Goal: Task Accomplishment & Management: Manage account settings

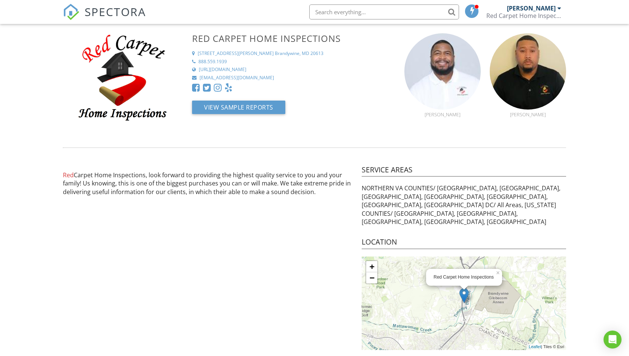
click at [100, 12] on span "SPECTORA" at bounding box center [115, 12] width 61 height 16
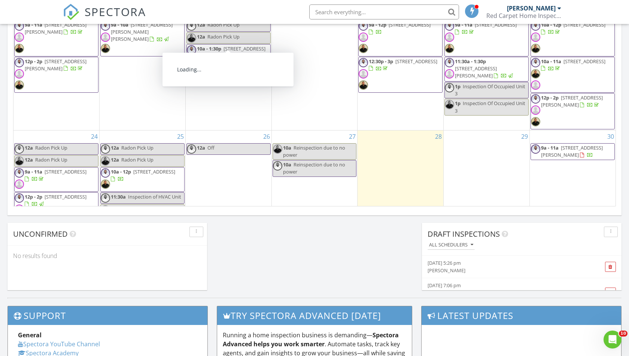
scroll to position [171, 0]
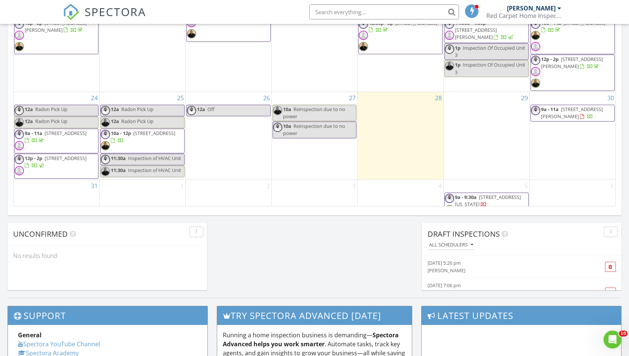
click at [380, 101] on div "28" at bounding box center [400, 136] width 86 height 88
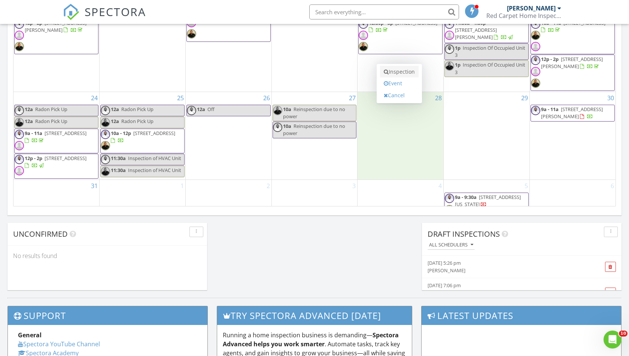
click at [395, 71] on link "Inspection" at bounding box center [399, 72] width 39 height 12
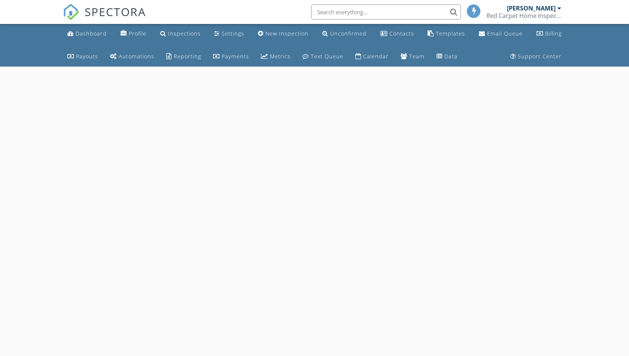
select select "7"
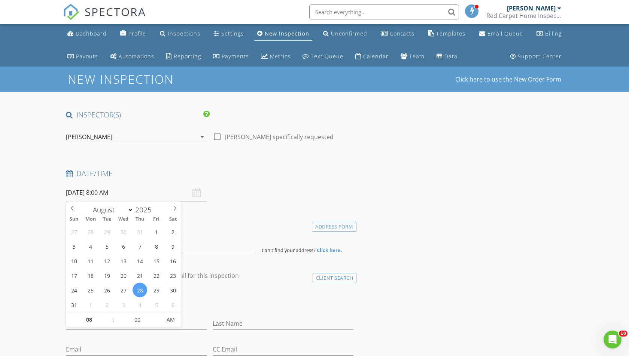
click at [132, 195] on input "08/28/2025 8:00 AM" at bounding box center [136, 193] width 141 height 18
type input "08/30/2025 8:00 AM"
type input "09"
type input "08/30/2025 9:00 AM"
click at [110, 315] on span at bounding box center [109, 315] width 5 height 7
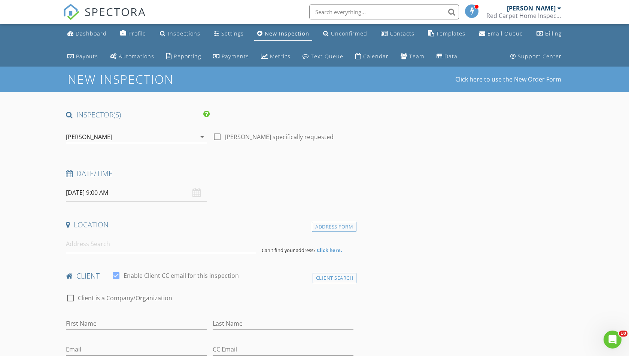
click at [63, 273] on div "client check_box Enable Client CC email for this inspection" at bounding box center [209, 278] width 293 height 15
click at [87, 245] on input at bounding box center [161, 244] width 190 height 18
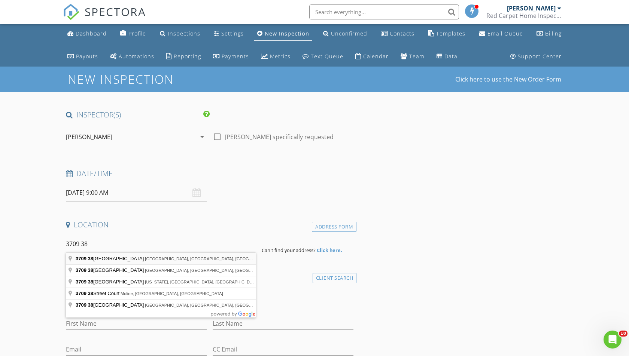
type input "3709 38th Avenue, Brentwood, MD, USA"
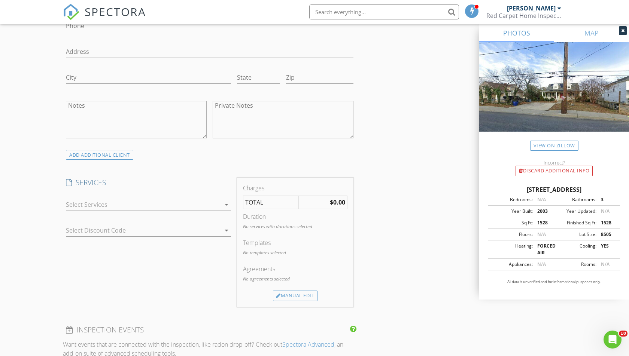
scroll to position [510, 0]
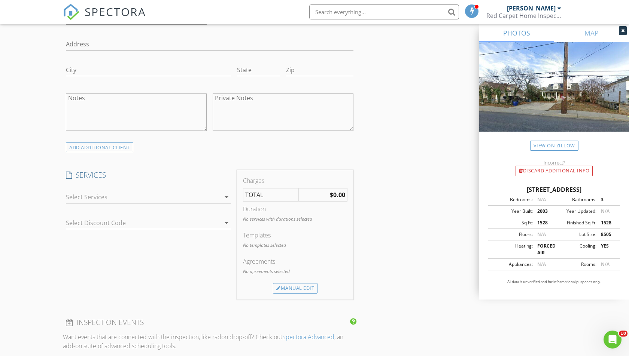
click at [187, 196] on div at bounding box center [143, 197] width 155 height 12
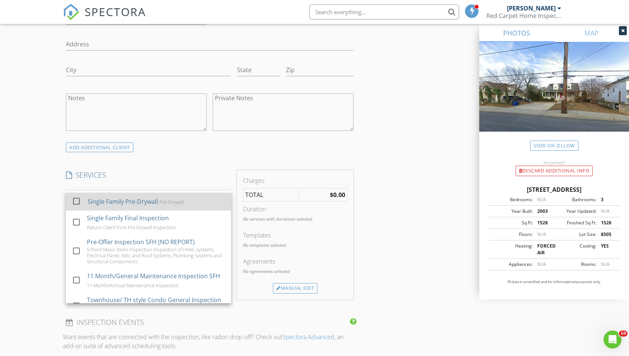
scroll to position [32, 0]
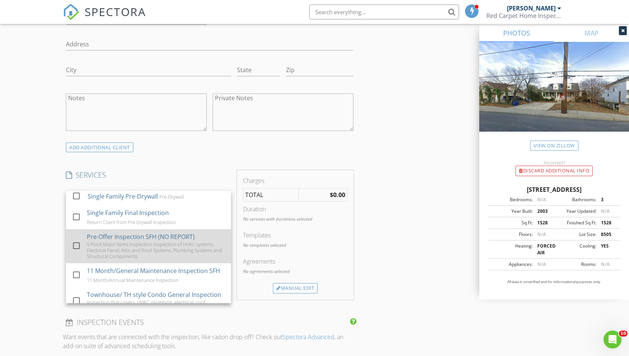
click at [78, 241] on div at bounding box center [76, 245] width 13 height 13
checkbox input "false"
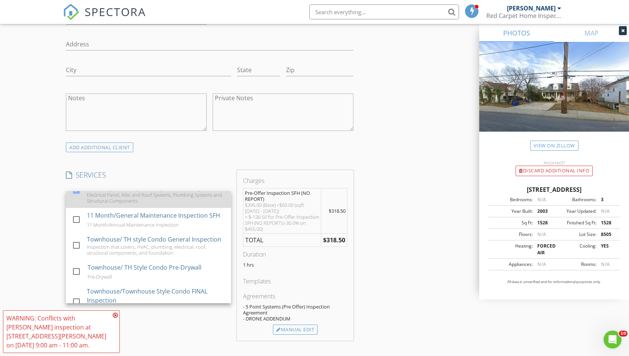
scroll to position [90, 0]
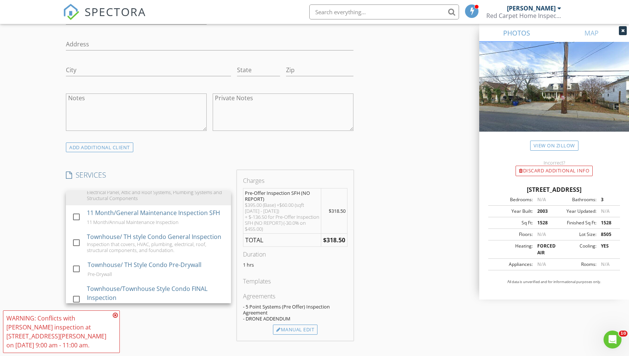
click at [116, 318] on icon at bounding box center [115, 315] width 5 height 6
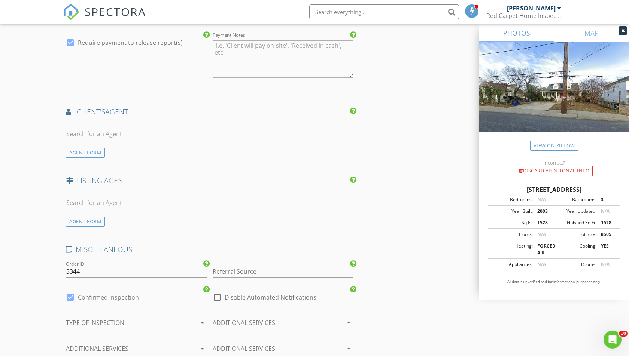
scroll to position [913, 0]
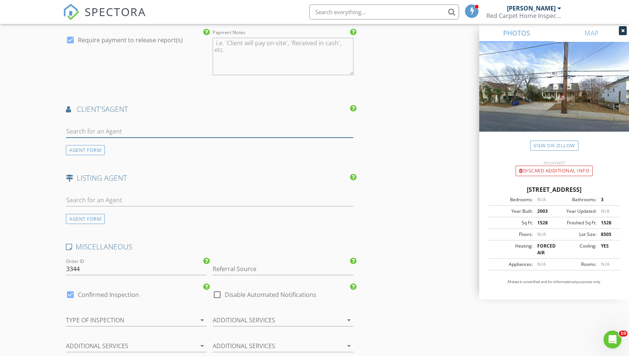
click at [199, 125] on input "text" at bounding box center [209, 131] width 287 height 12
click at [88, 129] on input "text" at bounding box center [209, 131] width 287 height 12
type input "a"
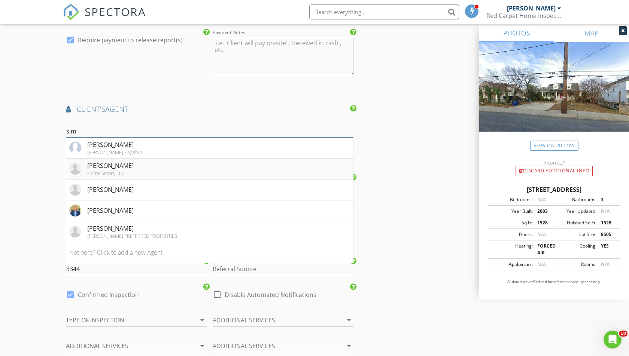
type input "sim"
click at [100, 170] on div "Home Smart, LLC" at bounding box center [110, 173] width 46 height 6
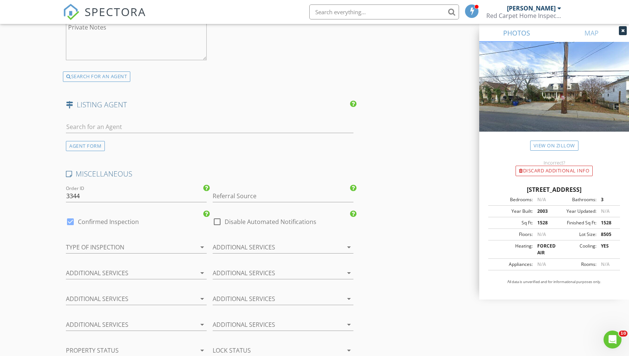
scroll to position [1213, 0]
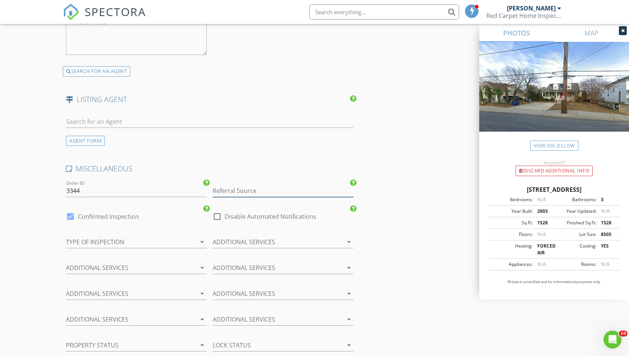
click at [251, 187] on input "Referral Source" at bounding box center [283, 191] width 141 height 12
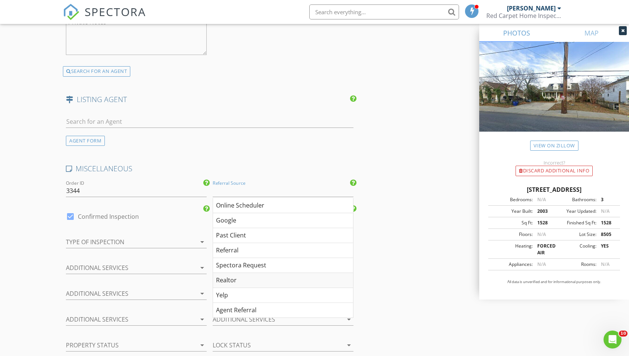
click at [231, 275] on div "Realtor" at bounding box center [283, 280] width 140 height 15
type input "Realtor"
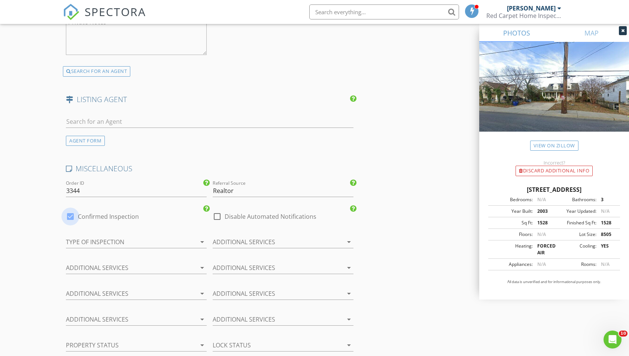
click at [69, 211] on div at bounding box center [70, 216] width 13 height 13
checkbox input "false"
checkbox input "true"
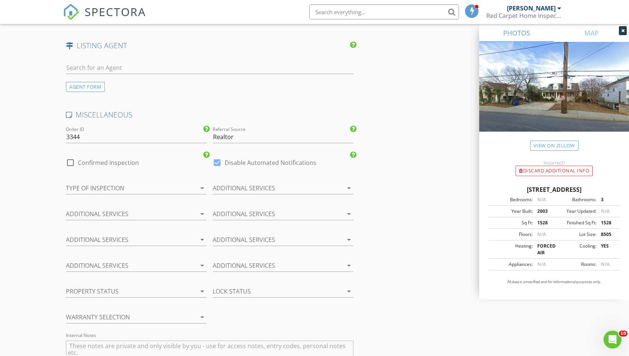
scroll to position [1271, 0]
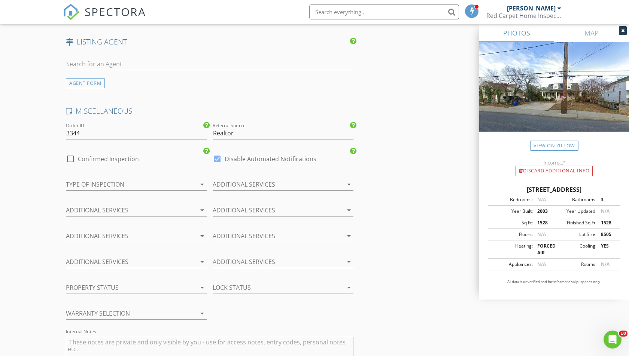
click at [196, 181] on div at bounding box center [191, 184] width 9 height 9
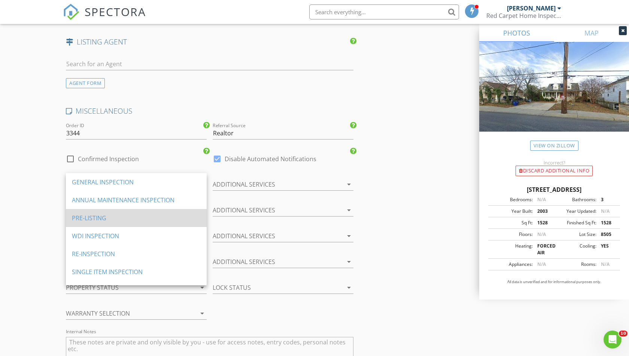
click at [137, 221] on div "PRE-LISTING" at bounding box center [136, 218] width 129 height 9
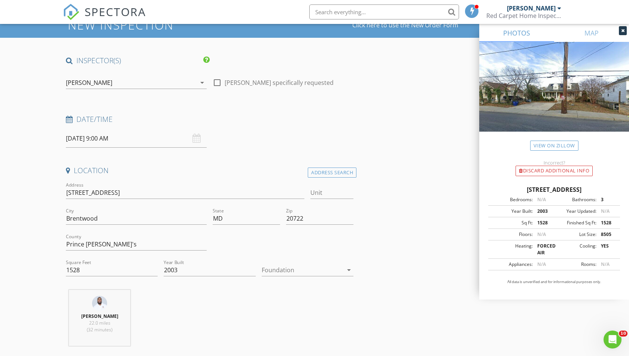
scroll to position [49, 0]
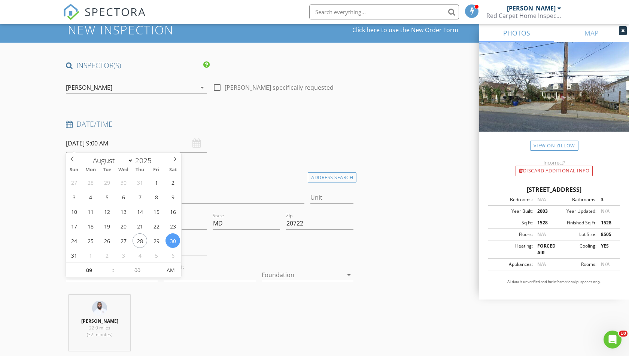
click at [114, 144] on input "08/30/2025 9:00 AM" at bounding box center [136, 143] width 141 height 18
click at [141, 140] on input "08/30/2025 9:00 AM" at bounding box center [136, 143] width 141 height 18
click at [232, 134] on div "Date/Time 08/30/2025 9:00 AM" at bounding box center [209, 135] width 293 height 33
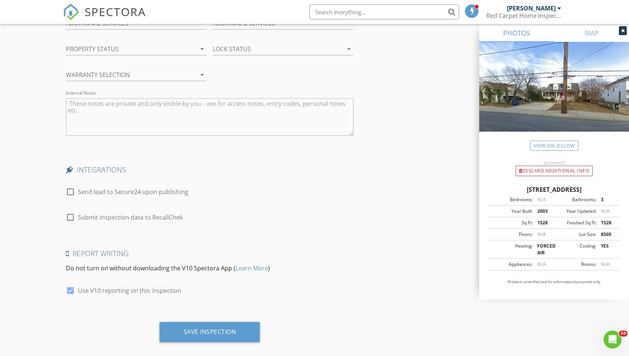
scroll to position [1513, 0]
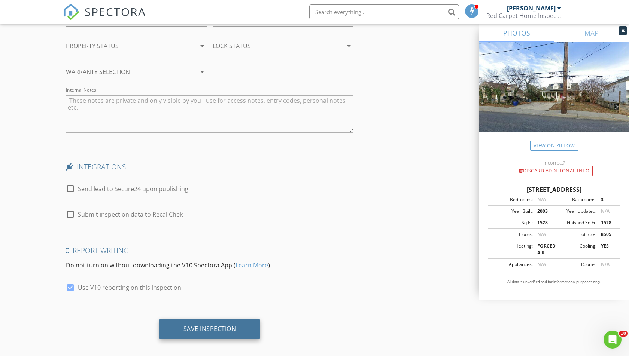
click at [211, 325] on div "Save Inspection" at bounding box center [209, 328] width 53 height 7
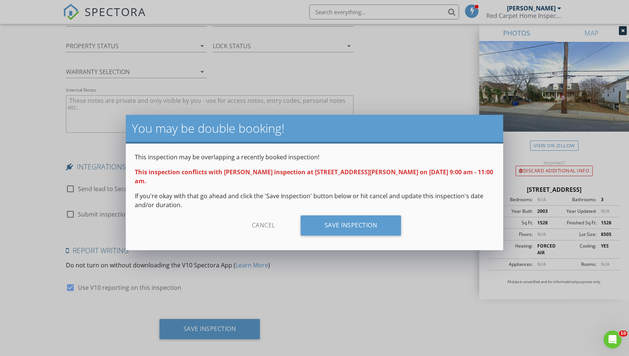
click at [263, 216] on div "Cancel" at bounding box center [263, 226] width 71 height 20
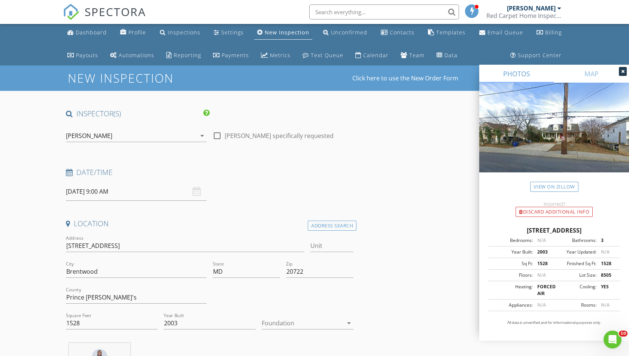
scroll to position [0, 0]
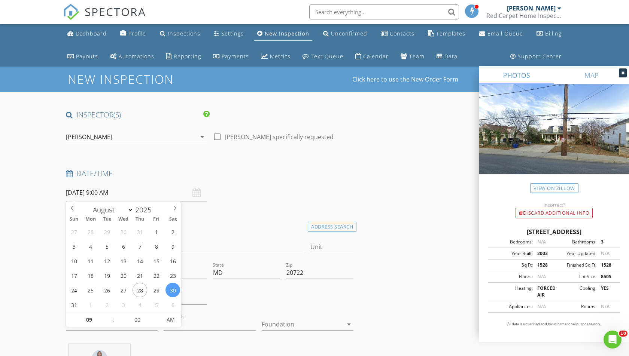
click at [105, 197] on input "08/30/2025 9:00 AM" at bounding box center [136, 193] width 141 height 18
type input "10"
type input "08/30/2025 10:00 AM"
click at [110, 315] on span at bounding box center [109, 315] width 5 height 7
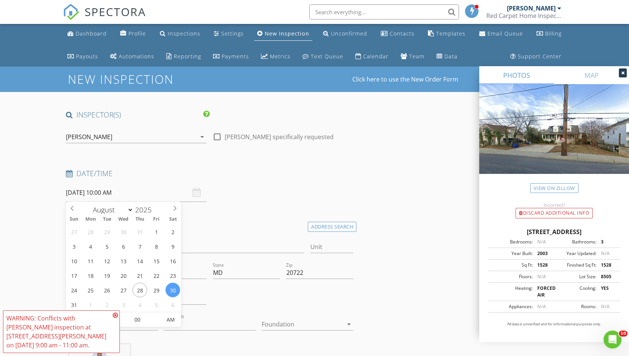
type input "11"
type input "08/30/2025 11:00 AM"
click at [110, 315] on span at bounding box center [109, 315] width 5 height 7
type input "05"
type input "08/30/2025 11:05 AM"
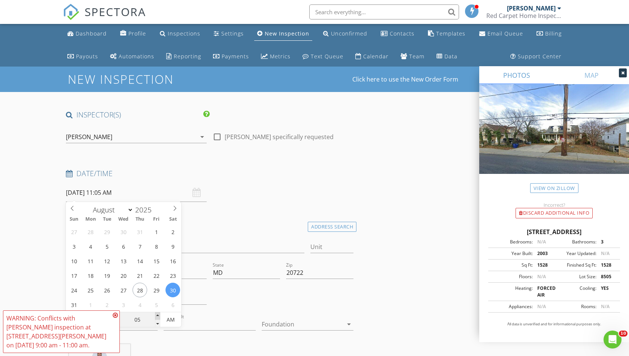
click at [159, 315] on span at bounding box center [157, 315] width 5 height 7
type input "10"
type input "08/30/2025 11:10 AM"
click at [159, 315] on span at bounding box center [157, 315] width 5 height 7
type input "15"
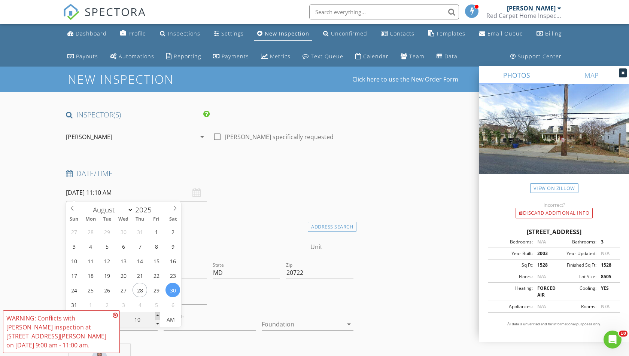
type input "08/30/2025 11:15 AM"
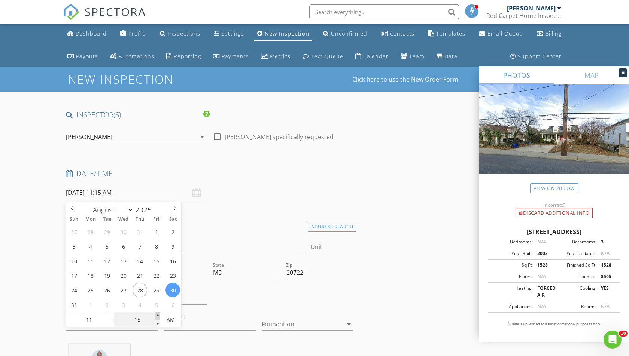
click at [159, 315] on span at bounding box center [157, 315] width 5 height 7
type input "20"
type input "08/30/2025 11:20 AM"
click at [159, 315] on span at bounding box center [157, 315] width 5 height 7
type input "25"
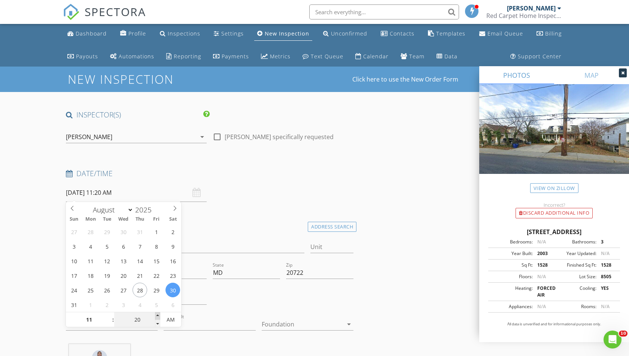
type input "08/30/2025 11:25 AM"
click at [159, 315] on span at bounding box center [157, 315] width 5 height 7
type input "30"
type input "08/30/2025 11:30 AM"
click at [159, 315] on span at bounding box center [157, 315] width 5 height 7
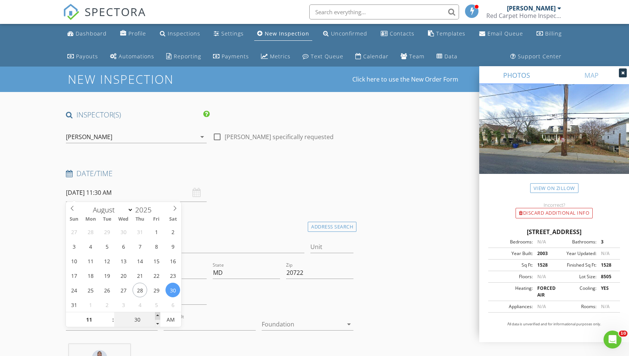
type input "35"
type input "08/30/2025 11:35 AM"
click at [159, 315] on span at bounding box center [157, 315] width 5 height 7
type input "30"
type input "08/30/2025 11:30 AM"
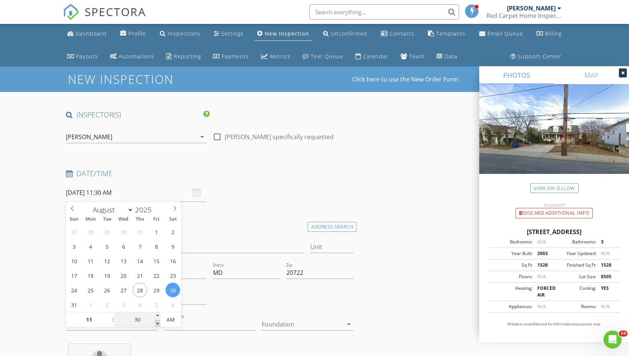
click at [158, 323] on span at bounding box center [157, 323] width 5 height 7
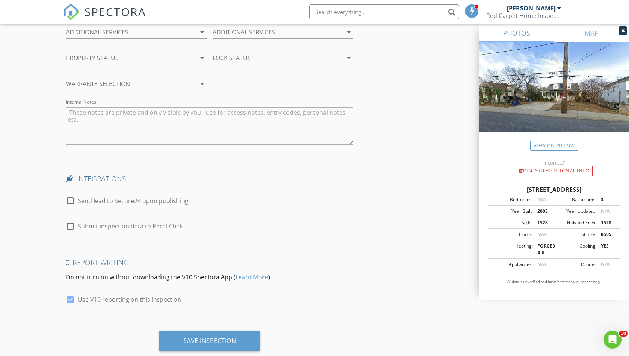
scroll to position [1513, 0]
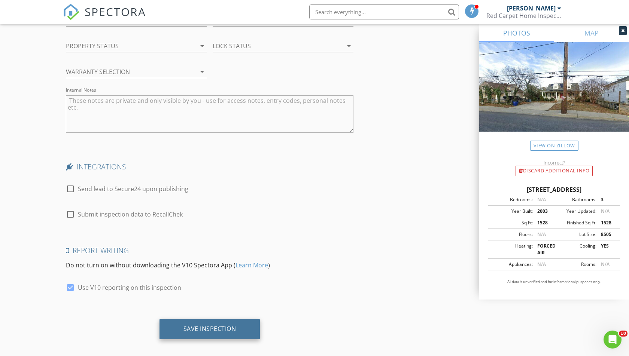
click at [205, 325] on div "Save Inspection" at bounding box center [209, 328] width 53 height 7
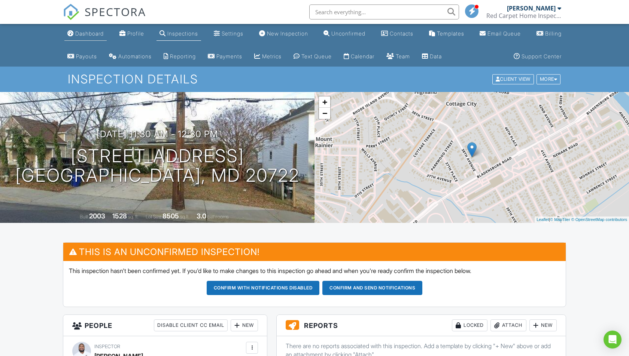
click at [90, 35] on div "Dashboard" at bounding box center [89, 33] width 28 height 6
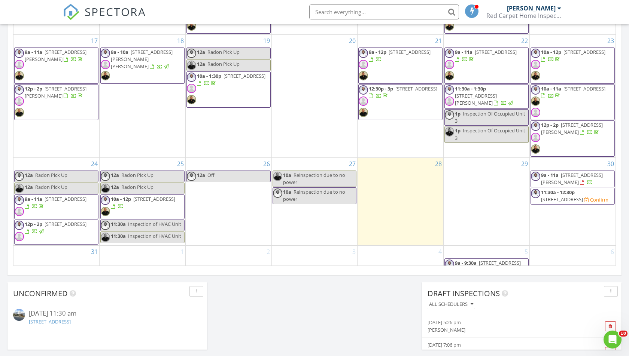
scroll to position [165, 0]
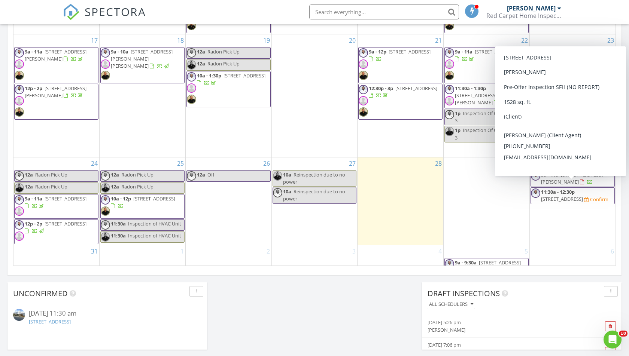
click at [550, 196] on span "3709 38th Ave, Brentwood 20722" at bounding box center [562, 199] width 42 height 7
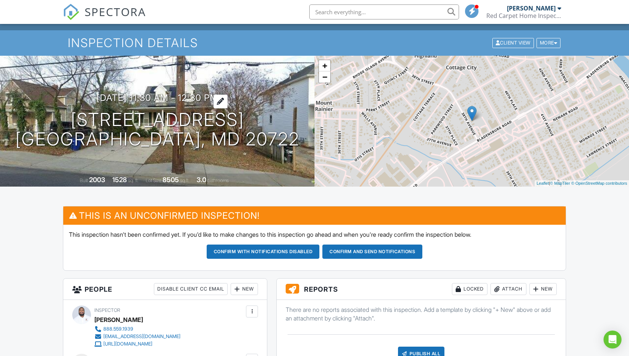
click at [154, 95] on h3 "[DATE] 11:30 am - 12:30 pm" at bounding box center [158, 98] width 122 height 10
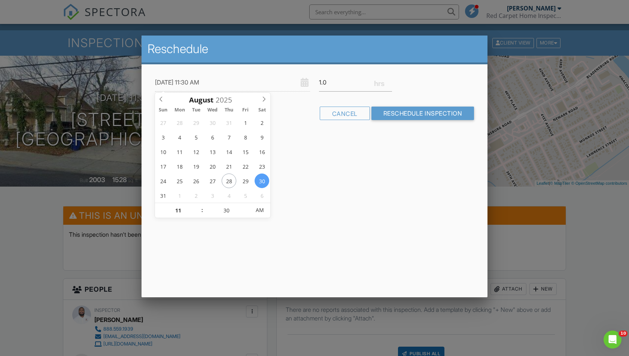
click at [505, 194] on div at bounding box center [314, 185] width 629 height 445
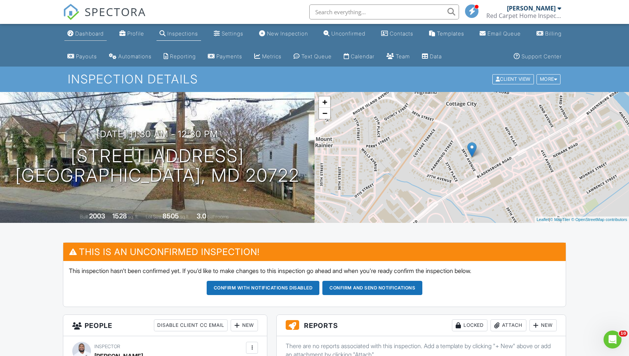
click at [86, 36] on div "Dashboard" at bounding box center [89, 33] width 28 height 6
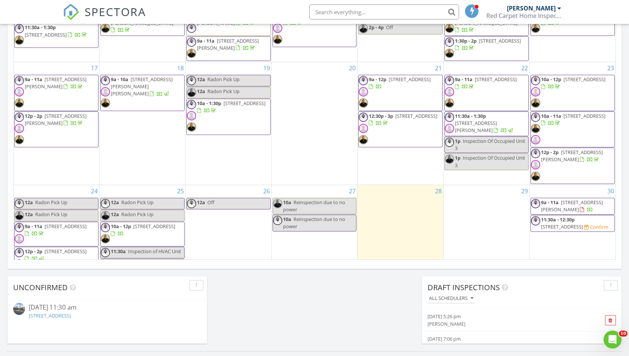
scroll to position [171, 0]
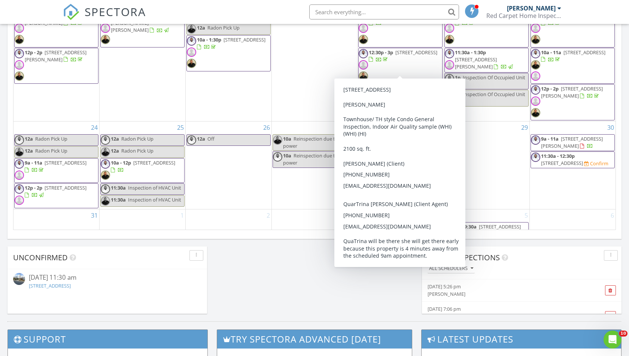
scroll to position [167, 0]
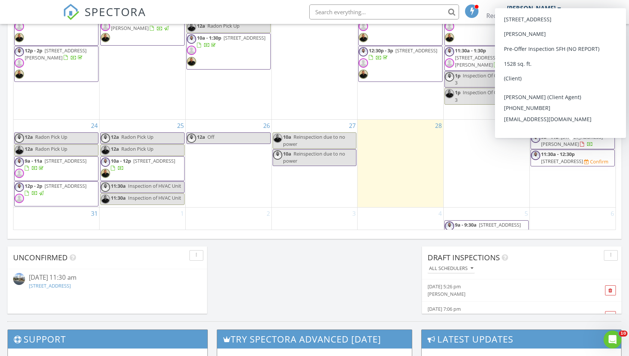
click at [559, 158] on span "[STREET_ADDRESS]" at bounding box center [562, 161] width 42 height 7
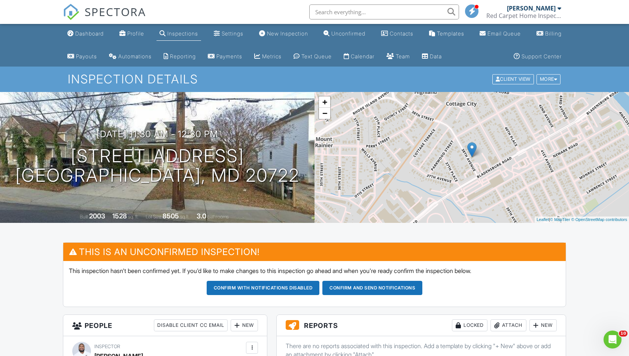
click at [99, 32] on div "Dashboard" at bounding box center [89, 33] width 28 height 6
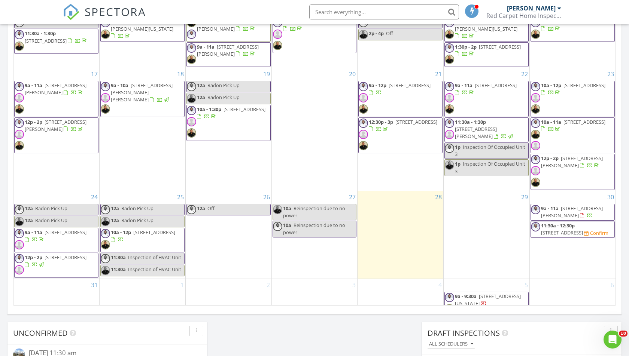
scroll to position [404, 0]
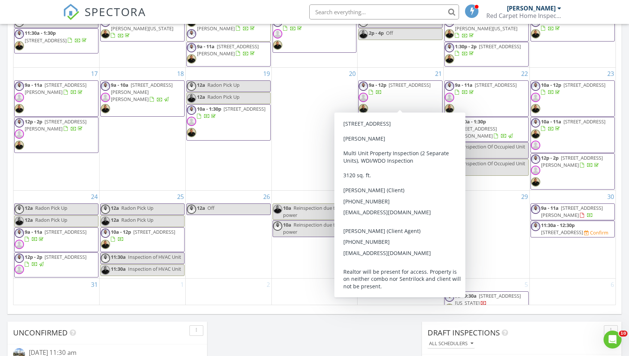
click at [399, 91] on span "9a - 12p [STREET_ADDRESS]" at bounding box center [399, 99] width 83 height 34
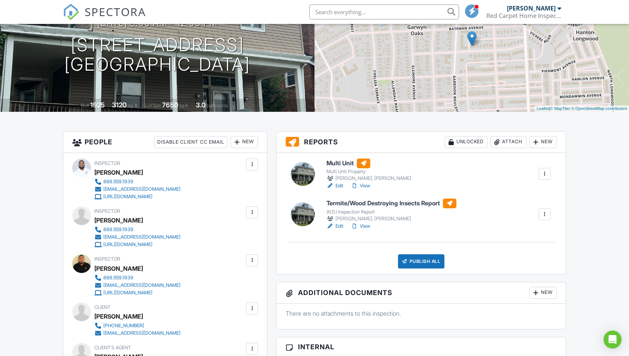
click at [365, 185] on link "View" at bounding box center [360, 185] width 19 height 7
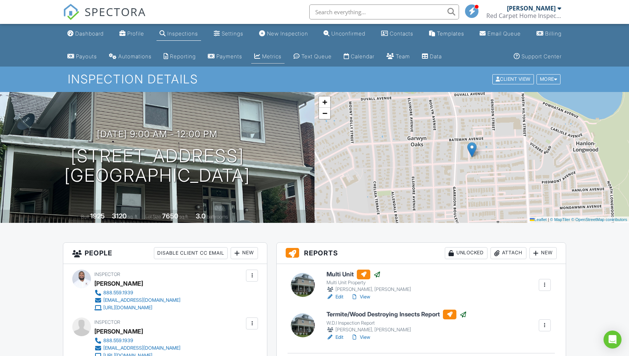
click at [274, 56] on div "Metrics" at bounding box center [271, 56] width 19 height 6
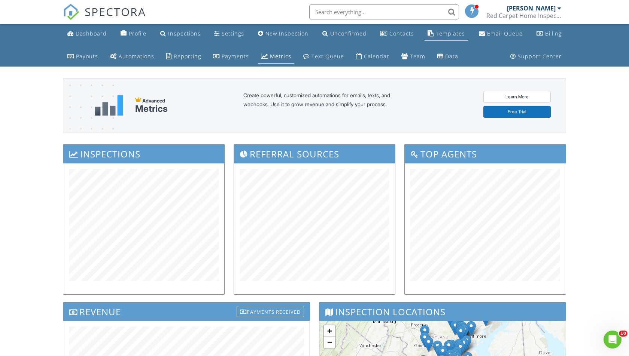
click at [452, 36] on div "Templates" at bounding box center [450, 33] width 29 height 7
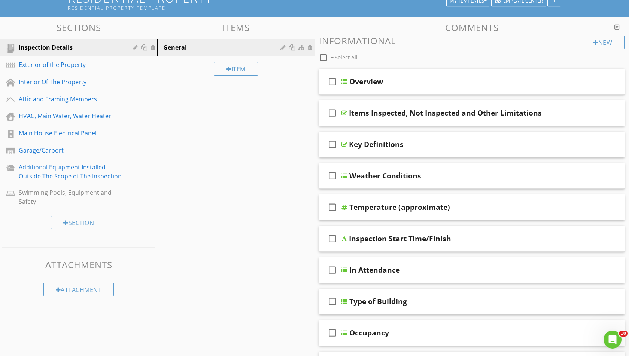
scroll to position [82, 0]
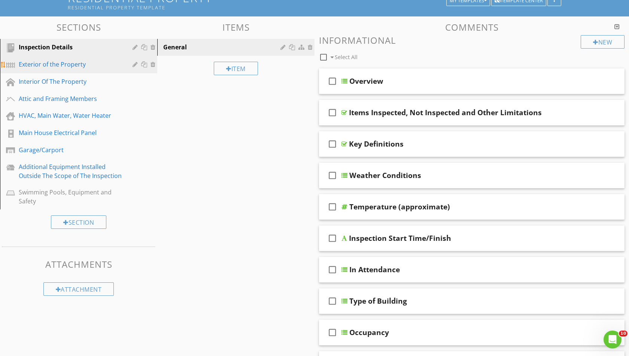
click at [71, 66] on div "Exterior of the Property" at bounding box center [70, 64] width 103 height 9
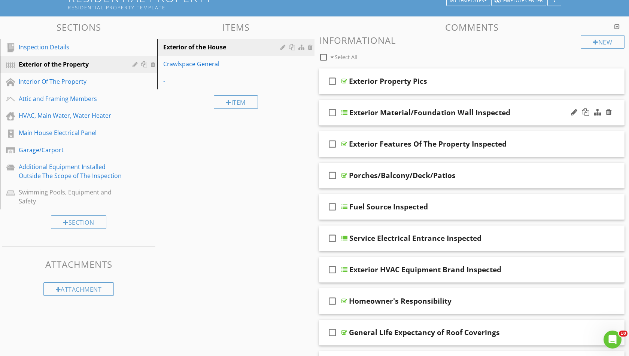
click at [404, 120] on div "check_box_outline_blank Exterior Material/Foundation Wall Inspected" at bounding box center [471, 113] width 305 height 26
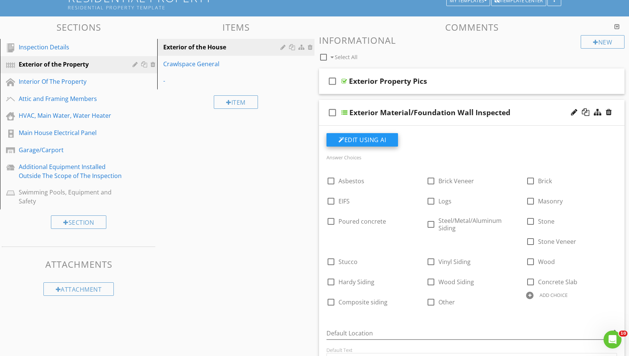
click at [378, 142] on button "Edit Using AI" at bounding box center [361, 139] width 71 height 13
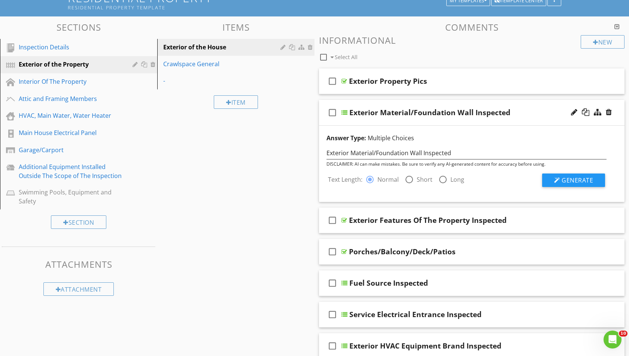
click at [379, 122] on div "check_box_outline_blank Exterior Material/Foundation Wall Inspected" at bounding box center [471, 113] width 305 height 26
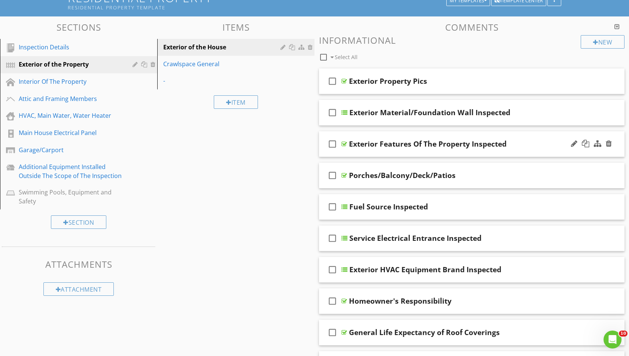
scroll to position [85, 0]
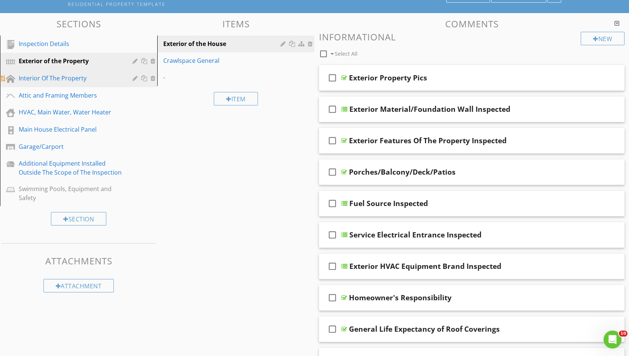
click at [67, 78] on div "Interior Of The Property" at bounding box center [70, 78] width 103 height 9
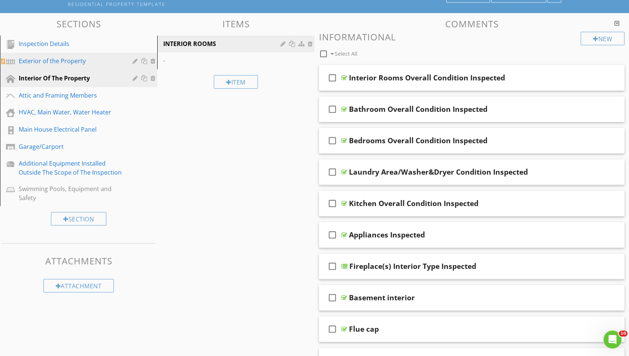
click at [52, 60] on div "Exterior of the Property" at bounding box center [70, 60] width 103 height 9
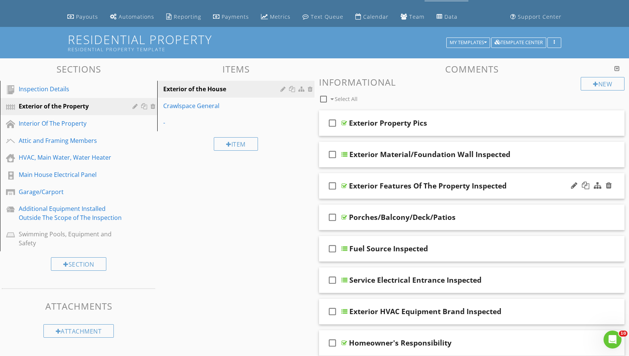
scroll to position [0, 0]
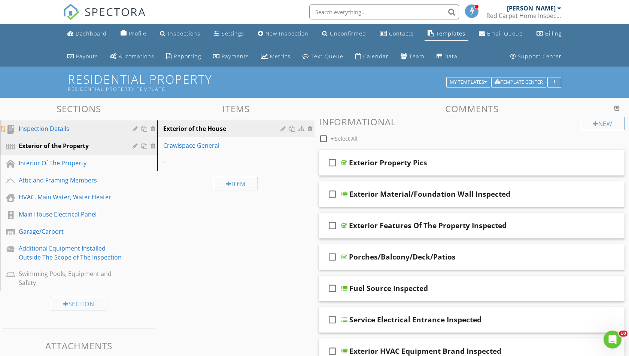
click at [62, 130] on div "Inspection Details" at bounding box center [70, 128] width 103 height 9
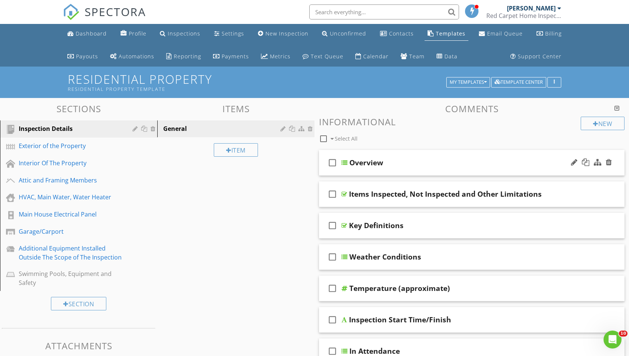
click at [376, 167] on div "check_box_outline_blank Overview" at bounding box center [471, 163] width 305 height 26
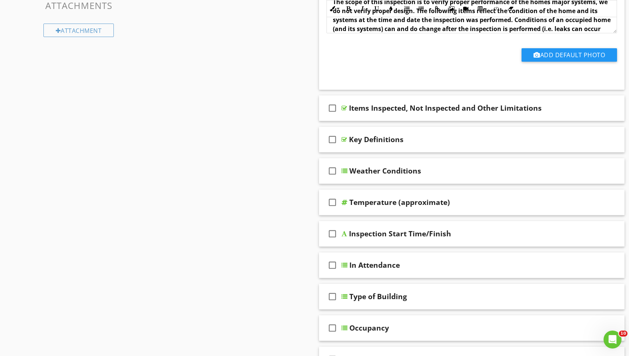
scroll to position [351, 0]
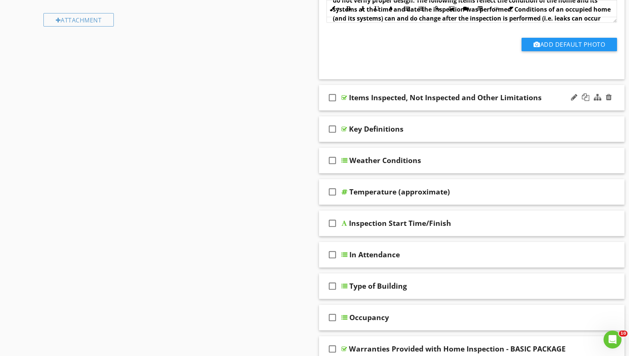
click at [386, 101] on div "Items Inspected, Not Inspected and Other Limitations" at bounding box center [445, 97] width 193 height 9
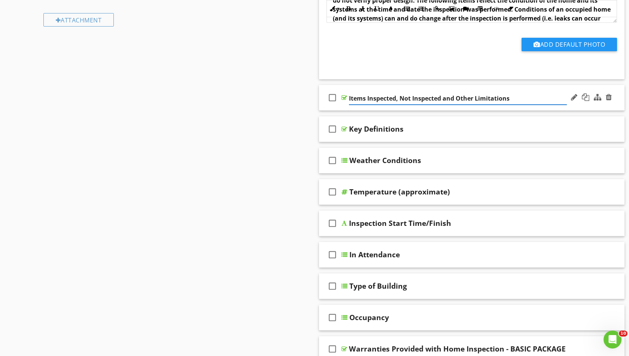
click at [331, 98] on icon "check_box_outline_blank" at bounding box center [332, 98] width 12 height 18
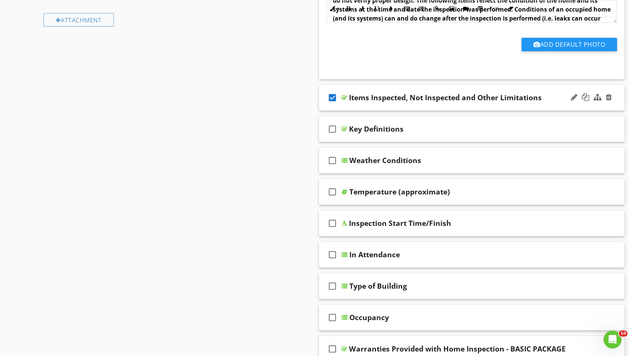
click at [332, 97] on icon "check_box" at bounding box center [332, 98] width 12 height 18
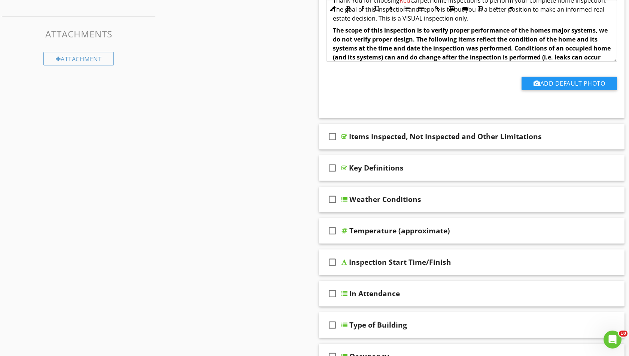
scroll to position [318, 0]
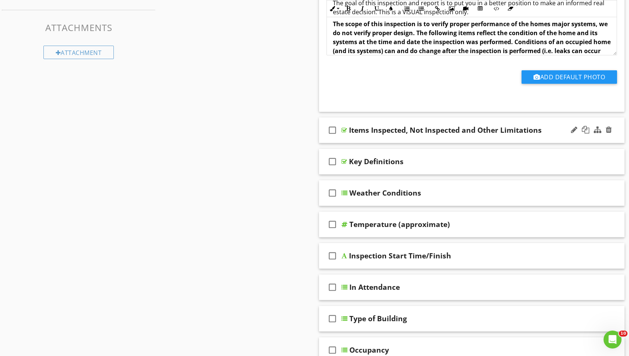
click at [332, 129] on icon "check_box_outline_blank" at bounding box center [332, 130] width 12 height 18
click at [332, 129] on icon "check_box" at bounding box center [332, 130] width 12 height 18
click at [331, 162] on icon "check_box_outline_blank" at bounding box center [332, 162] width 12 height 18
click at [331, 162] on icon "check_box" at bounding box center [332, 162] width 12 height 18
click at [333, 192] on icon "check_box_outline_blank" at bounding box center [332, 193] width 12 height 18
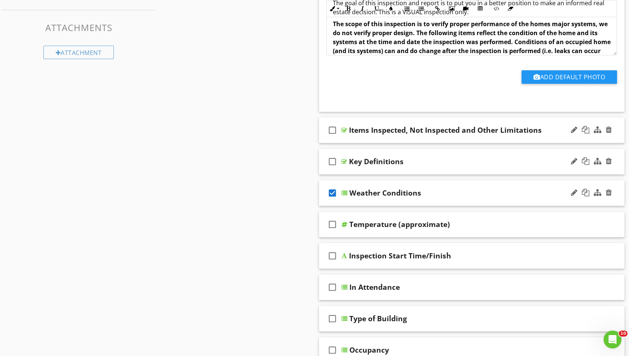
click at [333, 192] on icon "check_box" at bounding box center [332, 193] width 12 height 18
click at [364, 190] on div "Weather Conditions" at bounding box center [385, 193] width 72 height 9
click at [345, 193] on div at bounding box center [344, 193] width 6 height 6
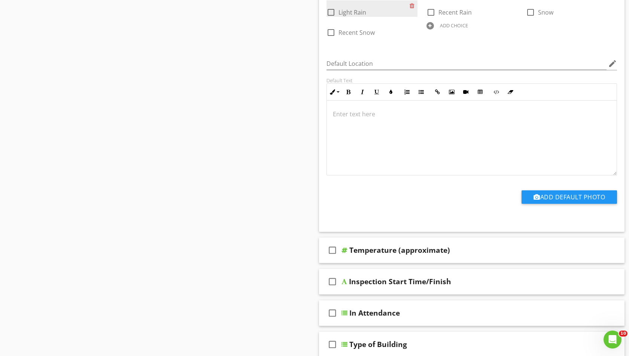
scroll to position [0, 0]
click at [344, 250] on div at bounding box center [344, 250] width 6 height 6
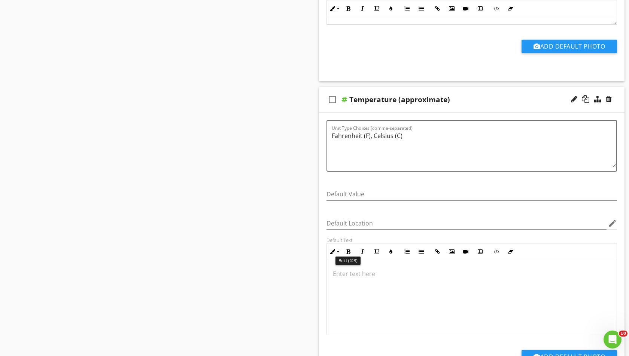
scroll to position [760, 0]
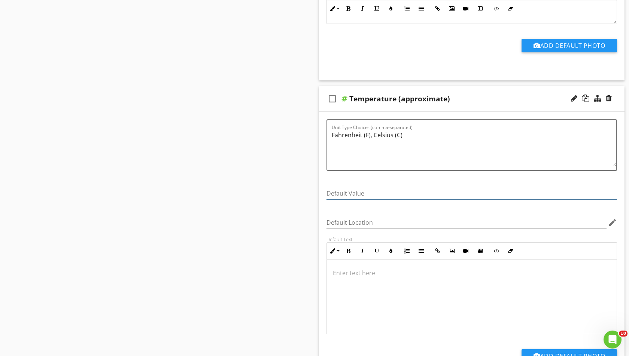
click at [595, 194] on input "Default Value" at bounding box center [471, 193] width 290 height 12
click at [342, 184] on div "Default Value" at bounding box center [471, 195] width 290 height 24
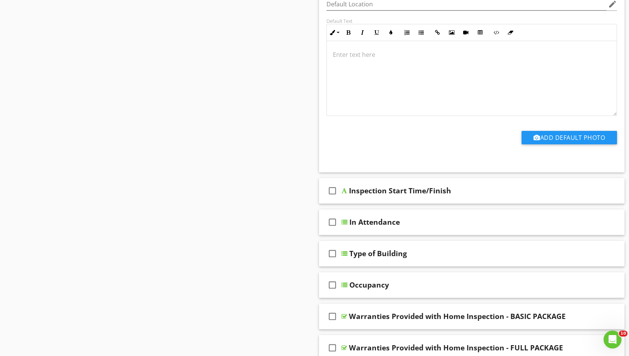
scroll to position [974, 0]
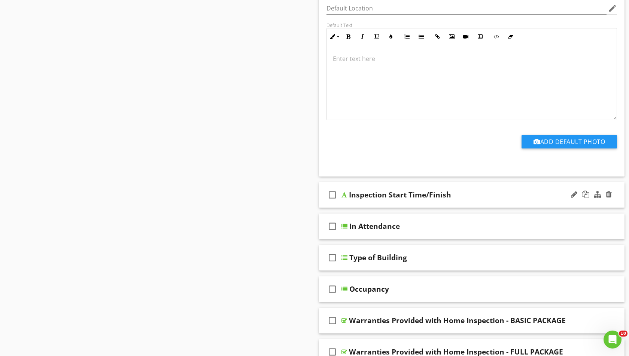
click at [343, 193] on div at bounding box center [344, 195] width 6 height 6
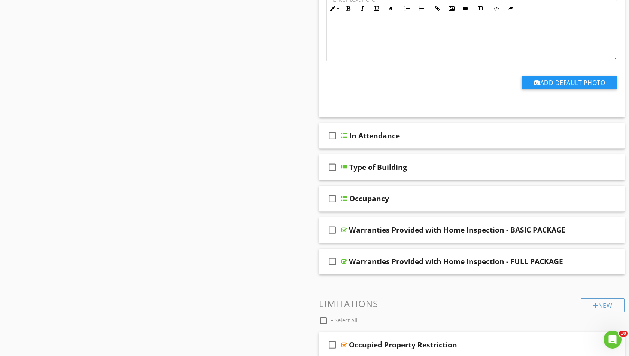
scroll to position [1282, 0]
click at [345, 132] on div at bounding box center [344, 135] width 6 height 6
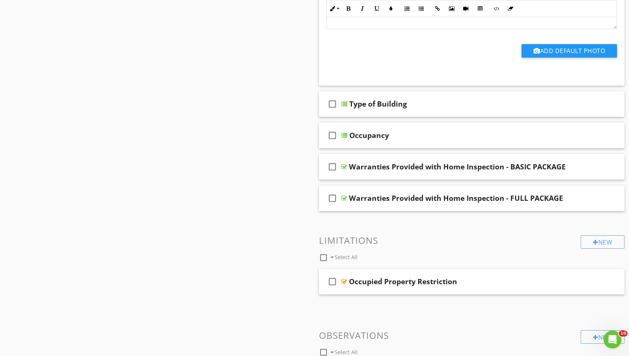
scroll to position [1641, 0]
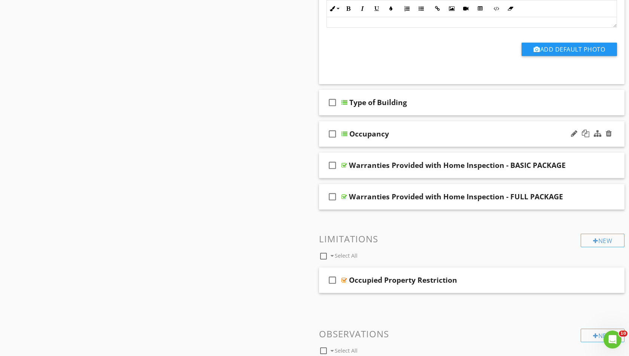
click at [345, 131] on div at bounding box center [344, 134] width 6 height 6
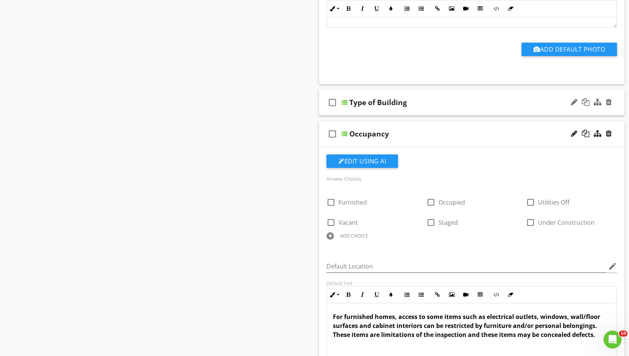
click at [345, 100] on div at bounding box center [344, 103] width 6 height 6
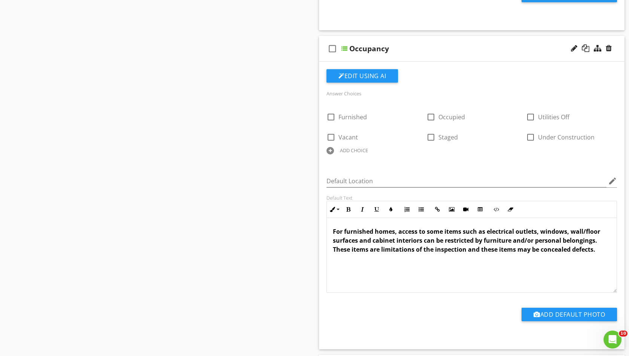
scroll to position [2022, 0]
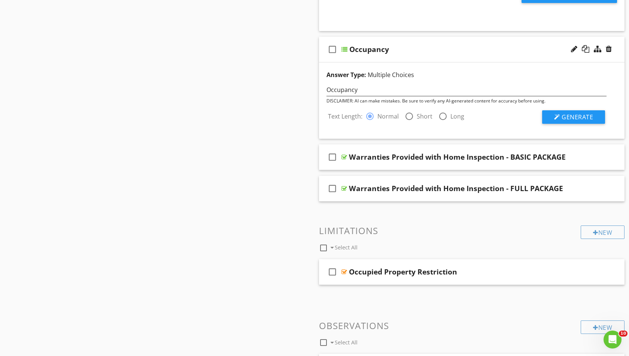
click at [407, 111] on div at bounding box center [409, 116] width 13 height 13
radio input "false"
radio input "true"
click at [372, 111] on div at bounding box center [369, 116] width 13 height 13
radio input "true"
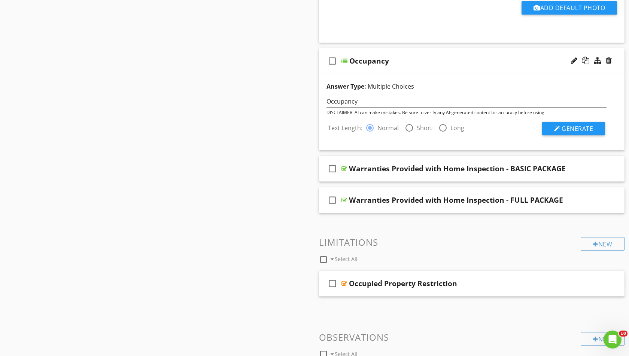
scroll to position [2008, 0]
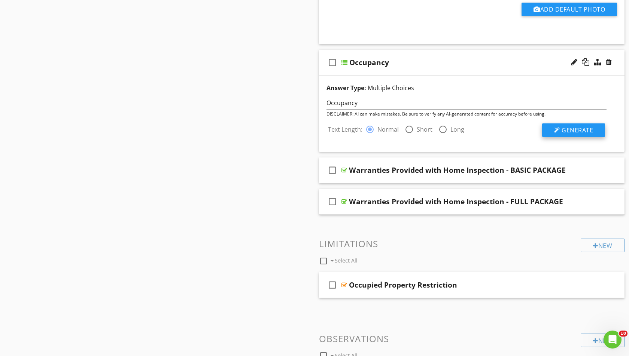
click at [572, 126] on span "Generate" at bounding box center [576, 130] width 31 height 8
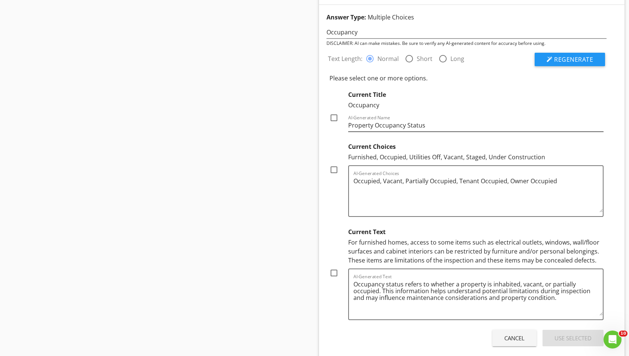
scroll to position [2068, 0]
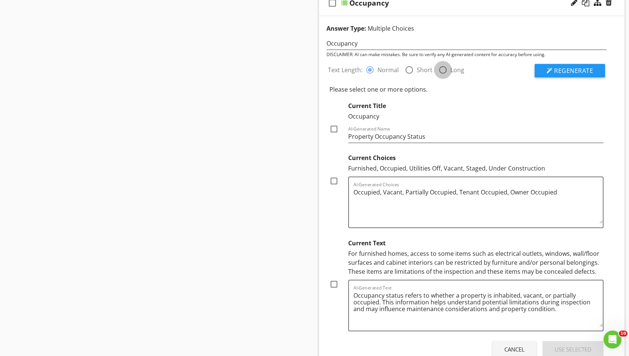
click at [441, 65] on div at bounding box center [442, 70] width 13 height 13
radio input "false"
radio input "true"
click at [372, 66] on div at bounding box center [369, 70] width 13 height 13
radio input "true"
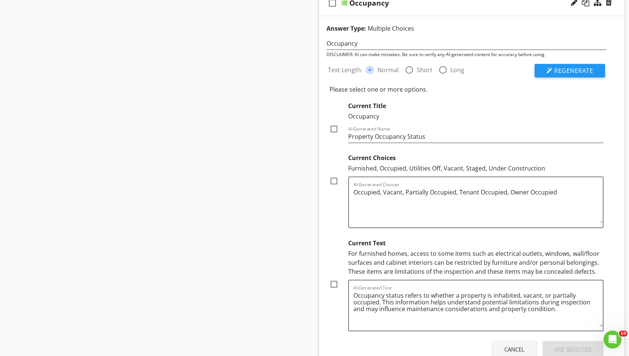
click at [335, 123] on div at bounding box center [333, 129] width 13 height 13
checkbox input "true"
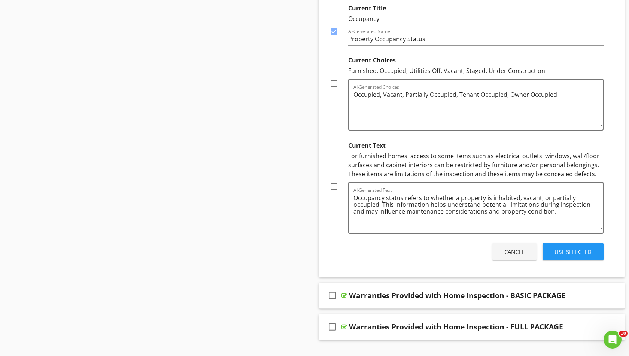
scroll to position [2166, 0]
click at [564, 248] on div "Use Selected" at bounding box center [572, 251] width 37 height 9
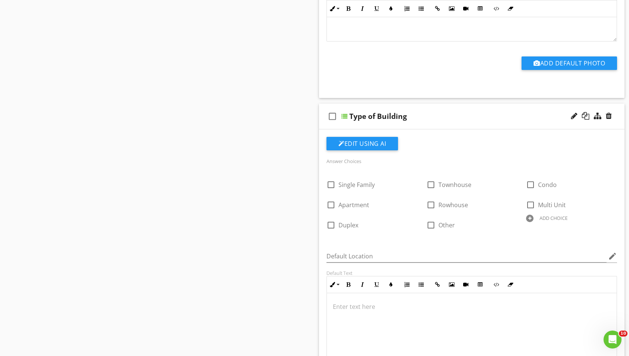
scroll to position [1627, 0]
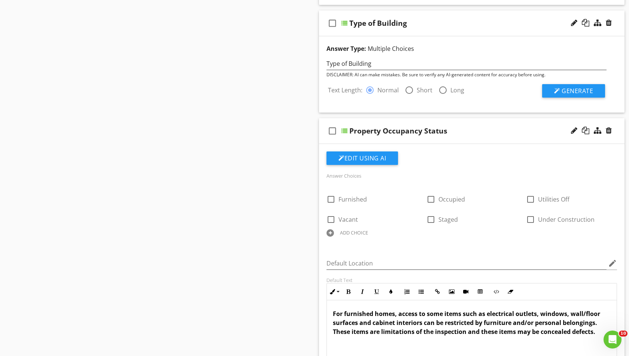
scroll to position [1723, 0]
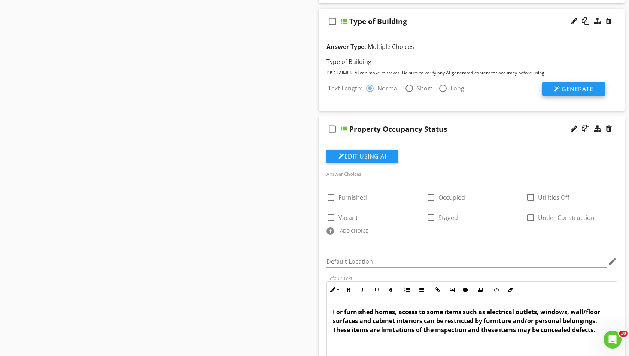
click at [560, 84] on button "Generate" at bounding box center [573, 88] width 63 height 13
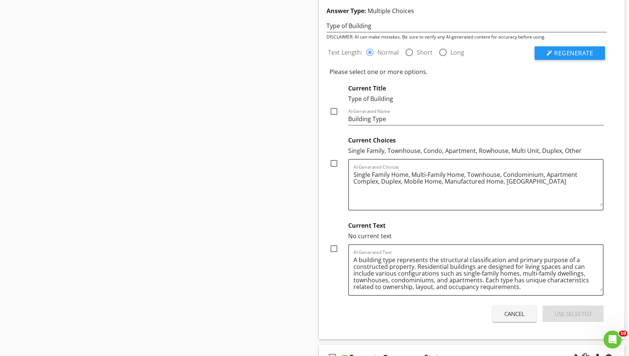
scroll to position [1761, 0]
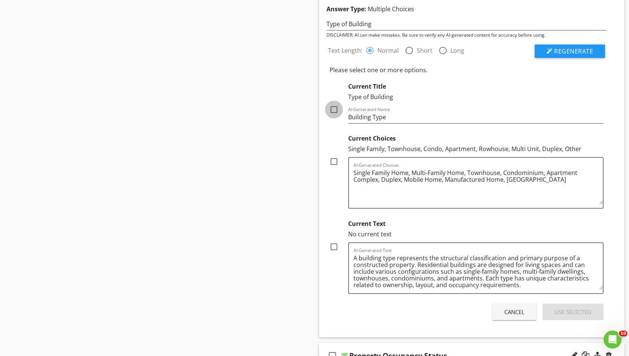
click at [336, 106] on div at bounding box center [333, 109] width 13 height 13
checkbox input "true"
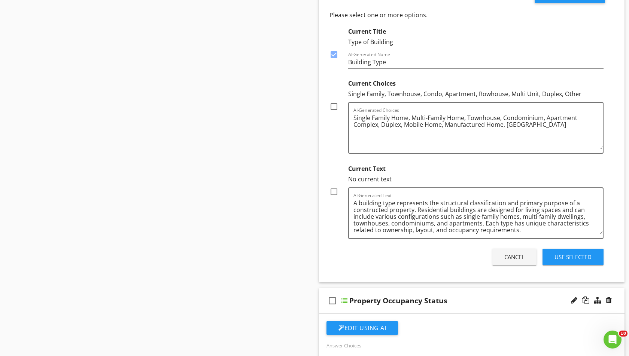
scroll to position [1821, 0]
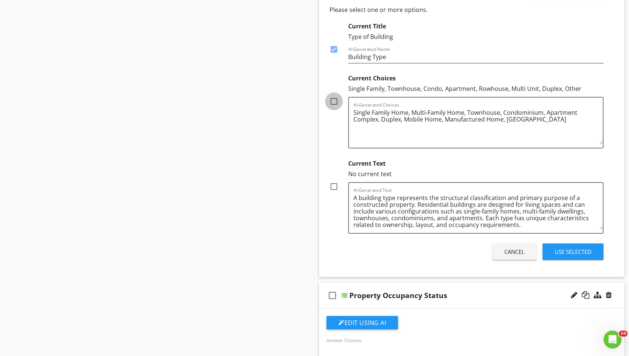
click at [334, 97] on div at bounding box center [333, 101] width 13 height 13
checkbox input "true"
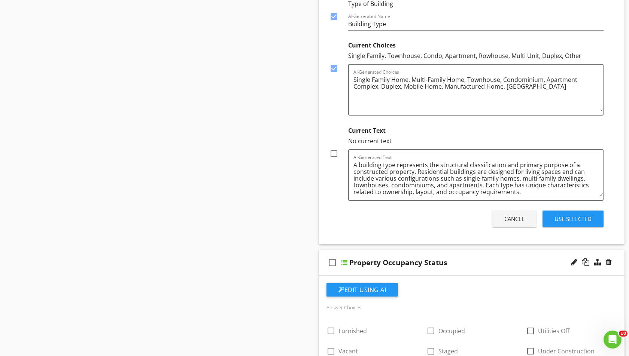
scroll to position [1854, 0]
click at [333, 149] on div at bounding box center [333, 153] width 13 height 13
checkbox input "true"
click at [563, 214] on div "Use Selected" at bounding box center [572, 218] width 37 height 9
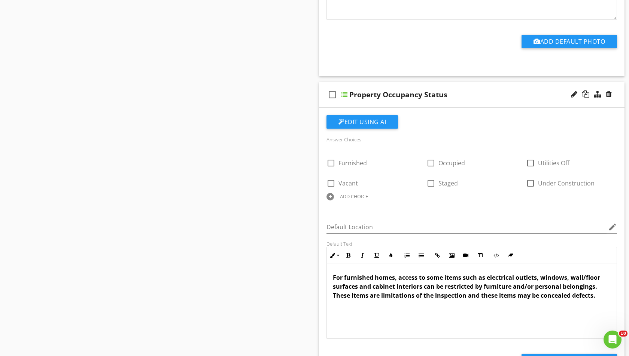
scroll to position [1990, 0]
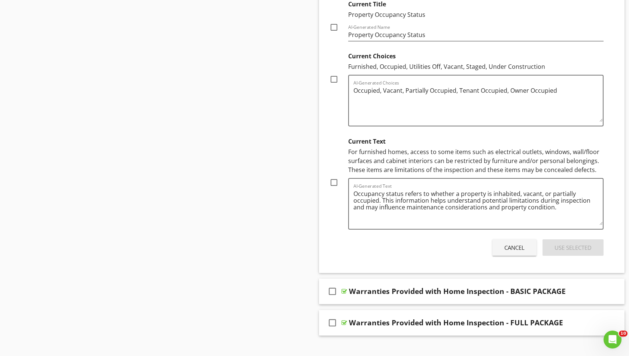
scroll to position [2184, 0]
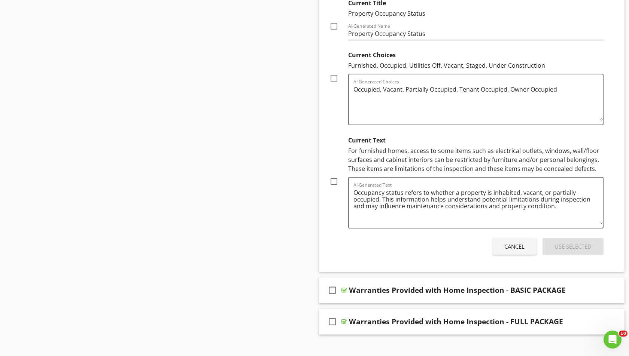
click at [499, 238] on button "Cancel" at bounding box center [514, 246] width 44 height 16
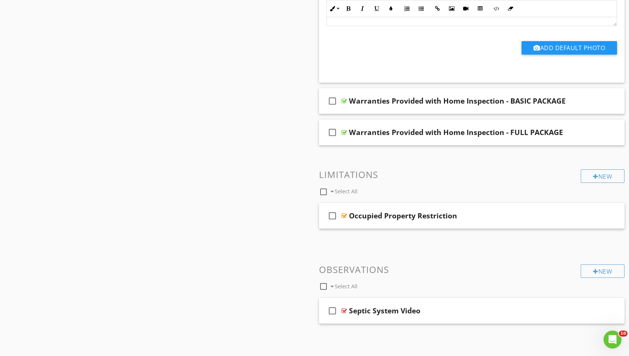
scroll to position [2305, 0]
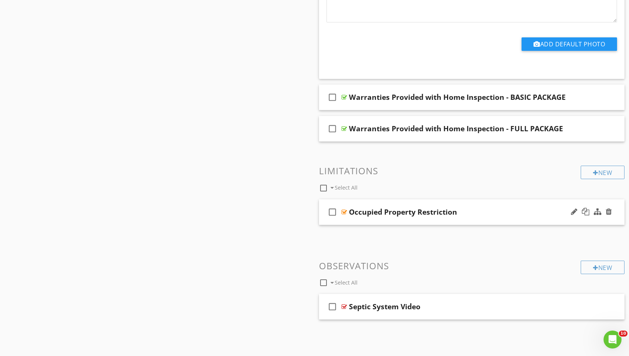
click at [356, 208] on div "Occupied Property Restriction" at bounding box center [403, 212] width 108 height 9
click at [335, 207] on icon "check_box_outline_blank" at bounding box center [332, 212] width 12 height 18
click at [331, 205] on icon "check_box" at bounding box center [332, 212] width 12 height 18
click at [331, 204] on icon "check_box_outline_blank" at bounding box center [332, 212] width 12 height 18
checkbox input "true"
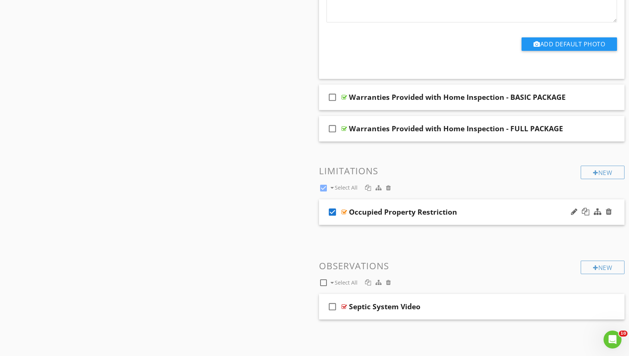
click at [362, 208] on div "Occupied Property Restriction" at bounding box center [403, 212] width 108 height 9
click at [342, 209] on div at bounding box center [344, 212] width 6 height 6
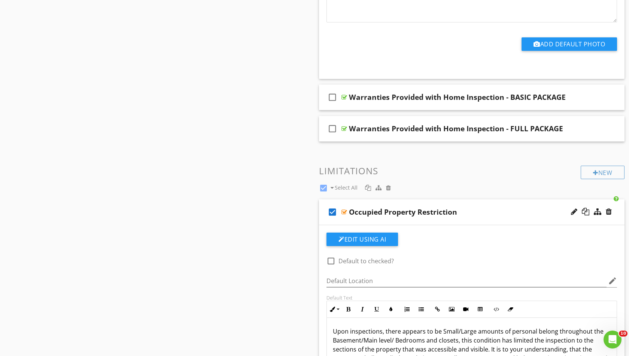
click at [342, 209] on div at bounding box center [344, 212] width 6 height 6
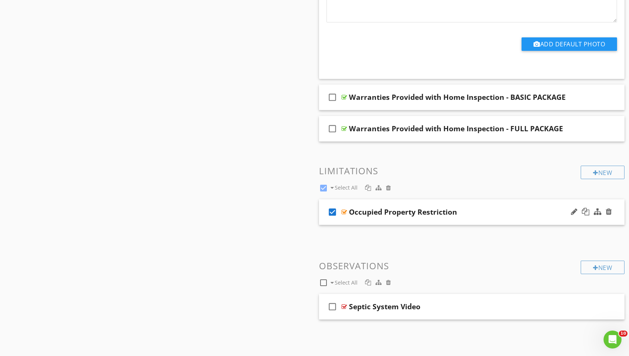
click at [342, 209] on div at bounding box center [344, 212] width 6 height 6
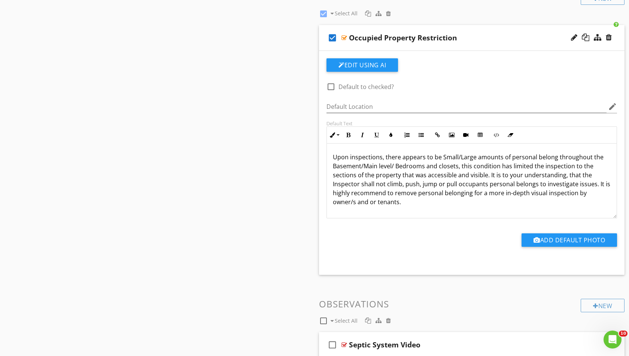
scroll to position [2481, 0]
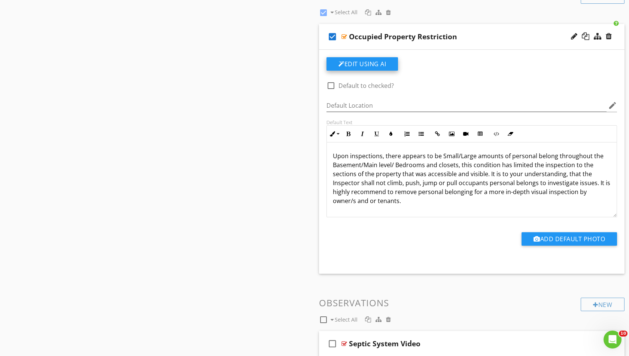
click at [356, 58] on button "Edit Using AI" at bounding box center [361, 63] width 71 height 13
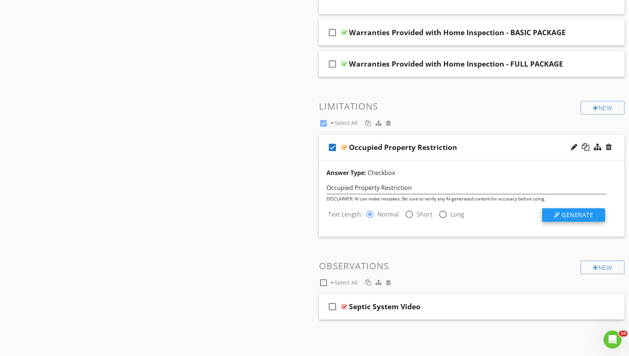
click at [560, 208] on button "Generate" at bounding box center [573, 214] width 63 height 13
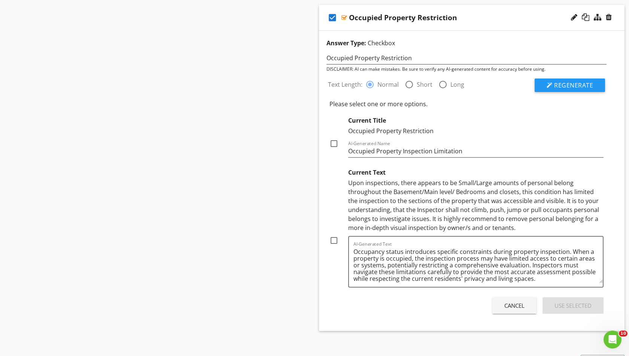
scroll to position [2505, 0]
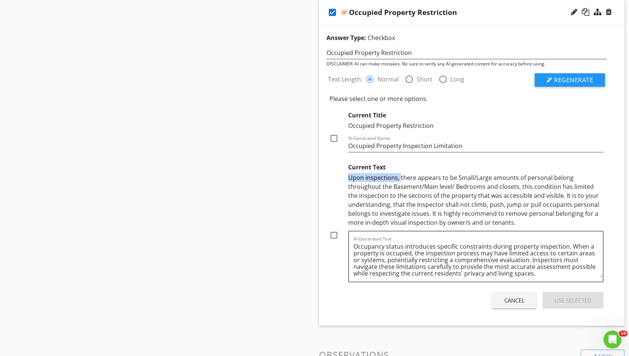
drag, startPoint x: 399, startPoint y: 171, endPoint x: 346, endPoint y: 172, distance: 52.8
click at [346, 172] on div "Current Text Upon inspections, there appears to be Small/Large amounts of perso…" at bounding box center [466, 221] width 274 height 123
click at [330, 189] on div at bounding box center [336, 193] width 15 height 67
click at [515, 296] on div "Cancel" at bounding box center [514, 300] width 20 height 9
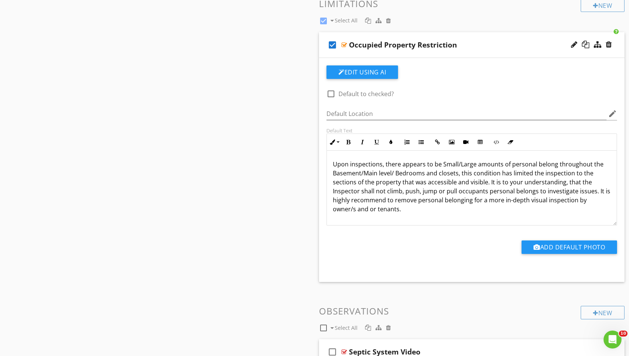
click at [381, 160] on p "Upon inspections, there appears to be Small/Large amounts of personal belong th…" at bounding box center [472, 187] width 278 height 54
drag, startPoint x: 381, startPoint y: 156, endPoint x: 331, endPoint y: 156, distance: 49.8
click at [331, 156] on div "Upon inspections, there appears to be Small/Large amounts of personal belong th…" at bounding box center [472, 188] width 290 height 75
click at [335, 160] on p ", there appears to be Small/Large amounts of personal belong throughout the Bas…" at bounding box center [472, 182] width 278 height 45
click at [334, 160] on p "there appears to be Small/Large amounts of personal belong throughout the Basem…" at bounding box center [472, 182] width 278 height 45
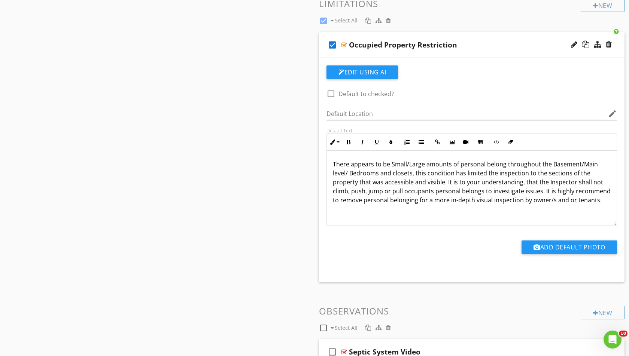
click at [378, 168] on p "There appears to be Small/Large amounts of personal belong throughout the Basem…" at bounding box center [472, 182] width 278 height 45
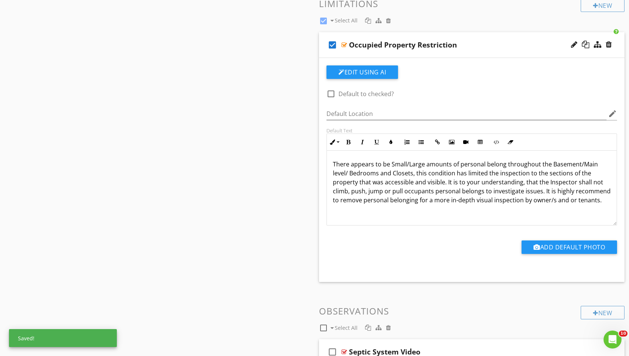
click at [398, 168] on p "There appears to be Small/Large amounts of personal belong throughout the Basem…" at bounding box center [472, 182] width 278 height 45
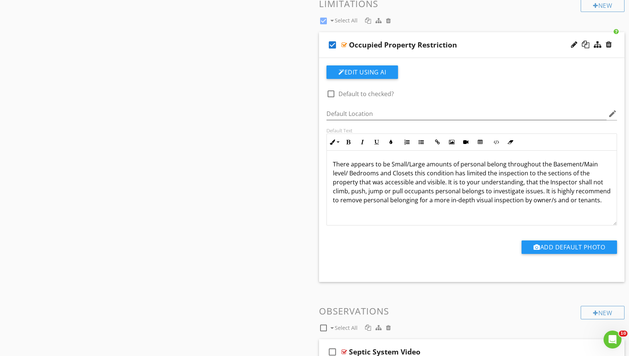
click at [342, 177] on p "There appears to be Small/Large amounts of personal belong throughout the Basem…" at bounding box center [472, 182] width 278 height 45
click at [482, 178] on p "There appears to be Small/Large amounts of personal belong throughout the Basem…" at bounding box center [472, 182] width 278 height 45
click at [566, 196] on p "There appears to be Small/Large amounts of personal belong throughout the Basem…" at bounding box center [472, 182] width 278 height 45
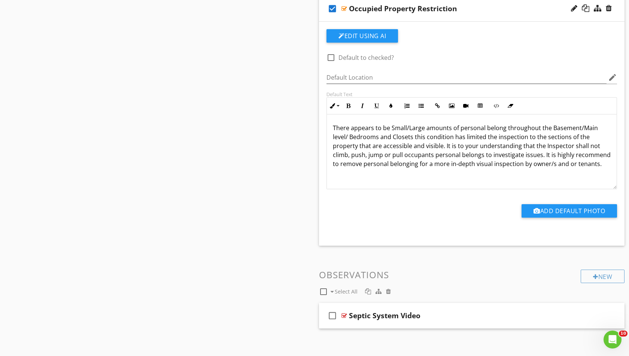
scroll to position [2517, 0]
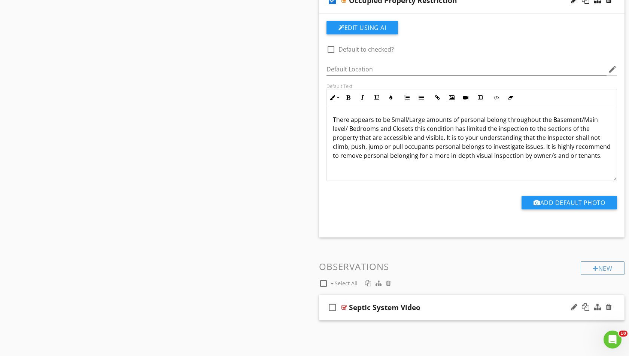
click at [343, 305] on div at bounding box center [344, 308] width 6 height 6
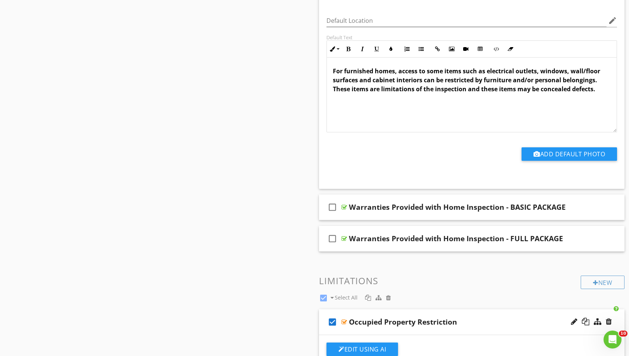
scroll to position [2195, 0]
click at [344, 236] on div at bounding box center [344, 239] width 6 height 6
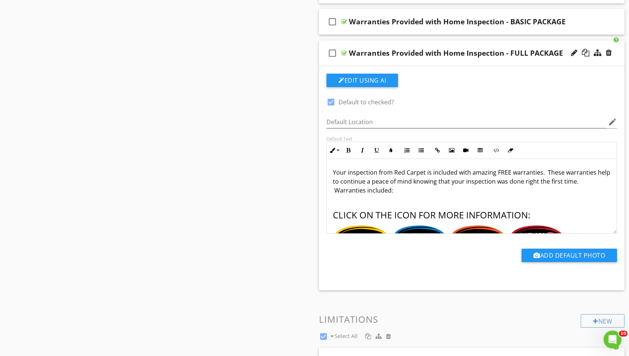
scroll to position [2382, 0]
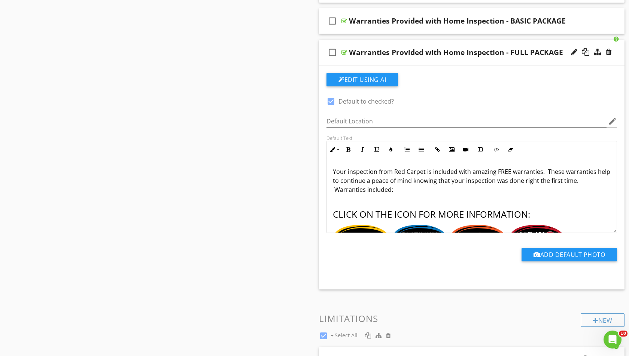
click at [423, 167] on p "Your inspection from Red Carpet is included with amazing FREE warranties. These…" at bounding box center [472, 180] width 278 height 27
click at [428, 167] on p "Your inspection from Red Carpet home inspections is included with amazing FREE …" at bounding box center [472, 180] width 278 height 27
click at [445, 167] on p "Your inspection from Red Carpet Home inspections is included with amazing FREE …" at bounding box center [472, 180] width 278 height 27
click at [335, 174] on p "Your inspection from Red Carpet Home Inspections is included with amazing FREE …" at bounding box center [472, 180] width 278 height 27
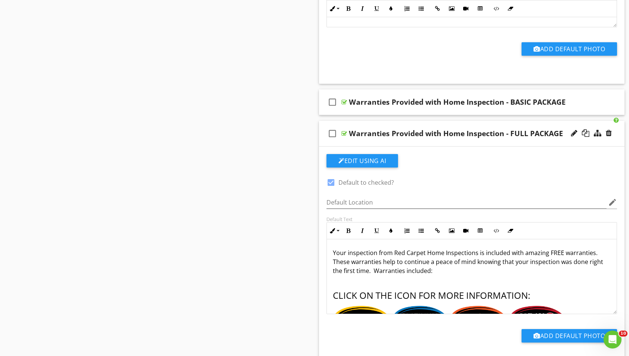
scroll to position [2300, 0]
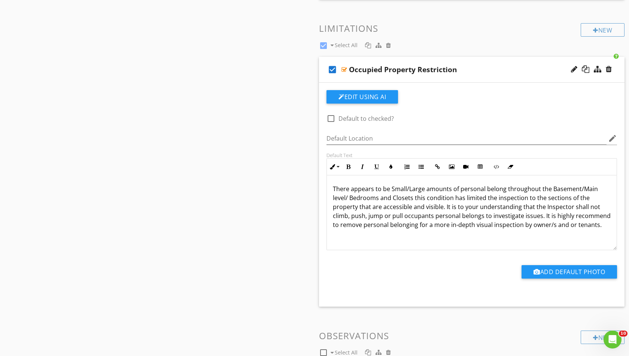
scroll to position [2525, 0]
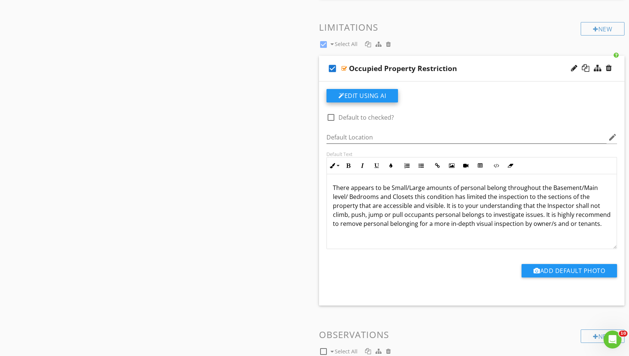
click at [364, 89] on button "Edit Using AI" at bounding box center [361, 95] width 71 height 13
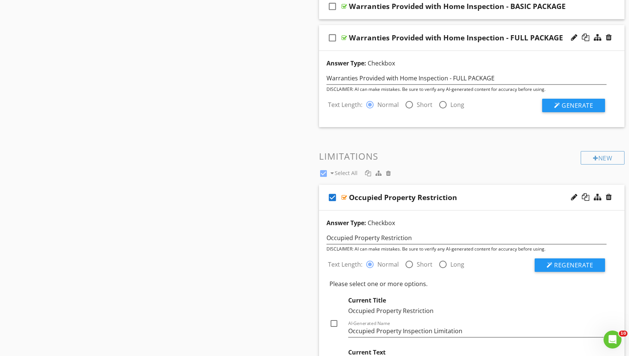
scroll to position [2372, 0]
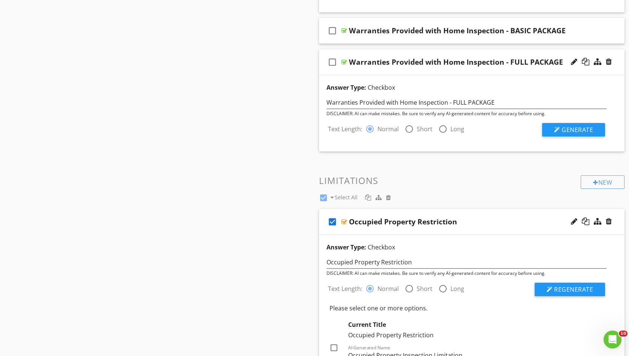
click at [349, 217] on div "Occupied Property Restriction" at bounding box center [403, 221] width 108 height 9
click at [345, 219] on div at bounding box center [344, 222] width 6 height 6
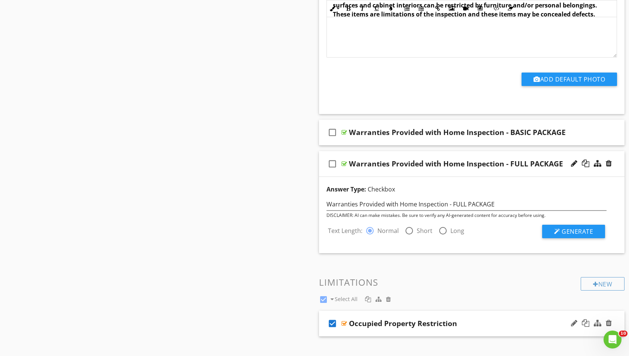
scroll to position [2267, 0]
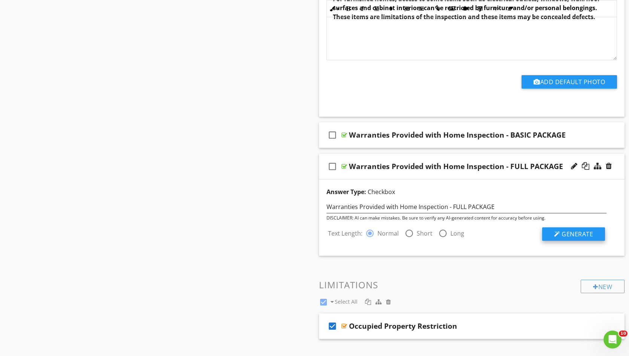
click at [568, 230] on span "Generate" at bounding box center [576, 234] width 31 height 8
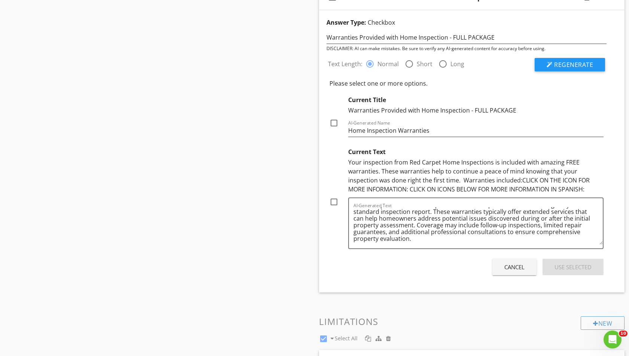
scroll to position [2426, 0]
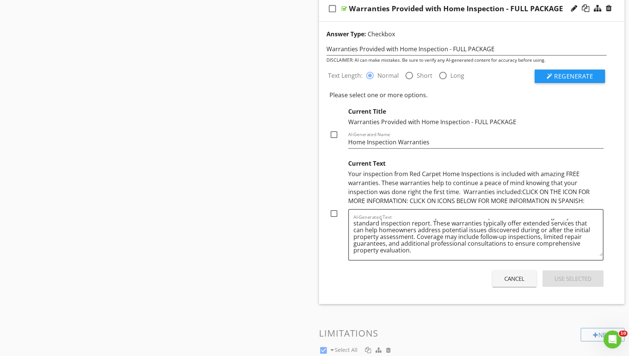
click at [334, 128] on div at bounding box center [333, 134] width 13 height 13
checkbox input "true"
click at [561, 275] on div "Use Selected" at bounding box center [572, 279] width 37 height 9
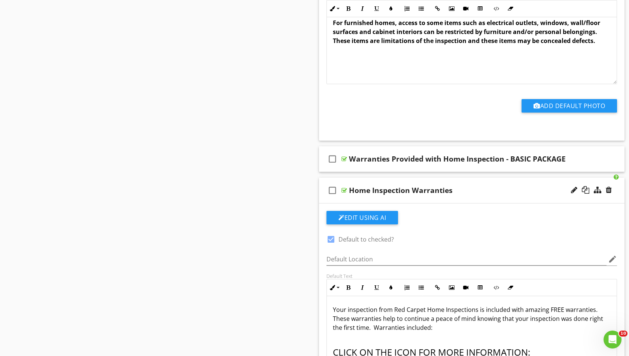
scroll to position [2243, 0]
click at [346, 156] on div at bounding box center [344, 159] width 6 height 6
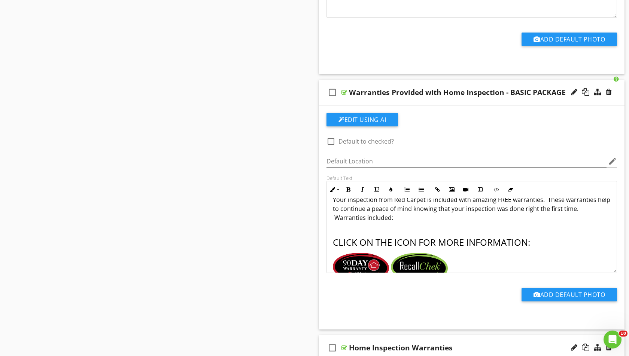
scroll to position [12, 0]
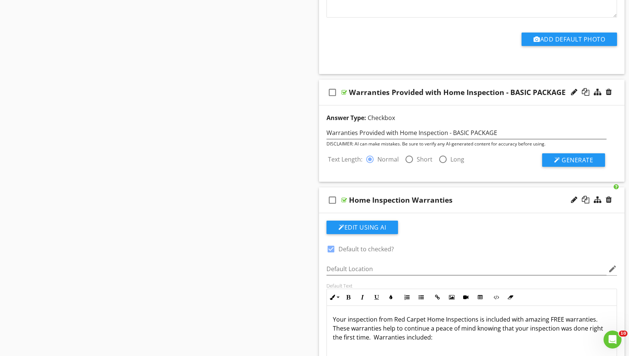
click at [443, 153] on div at bounding box center [442, 159] width 13 height 13
radio input "false"
radio input "true"
click at [562, 156] on span "Generate" at bounding box center [576, 160] width 31 height 8
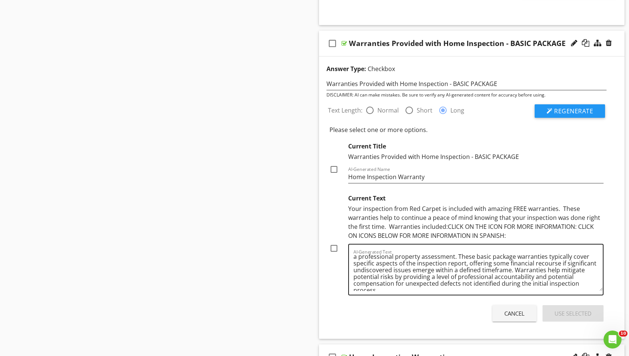
scroll to position [6, 0]
click at [334, 163] on div at bounding box center [333, 169] width 13 height 13
checkbox input "true"
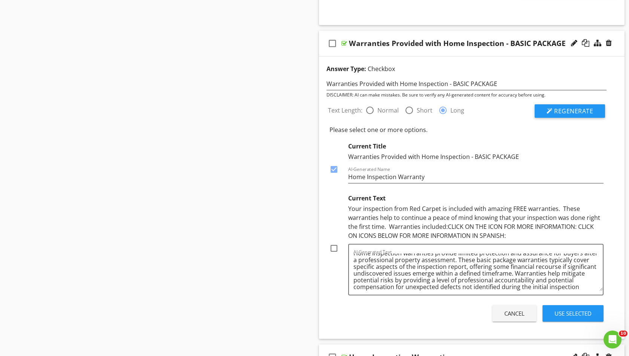
click at [370, 104] on div at bounding box center [369, 110] width 13 height 13
radio input "true"
click at [558, 309] on div "Use Selected" at bounding box center [572, 313] width 37 height 9
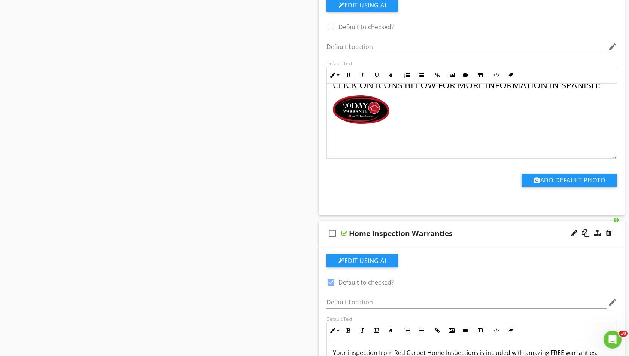
scroll to position [2436, 0]
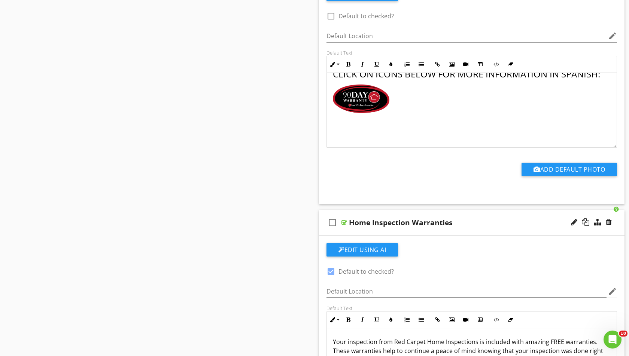
click at [453, 220] on div "Home Inspection Warranties" at bounding box center [458, 222] width 218 height 9
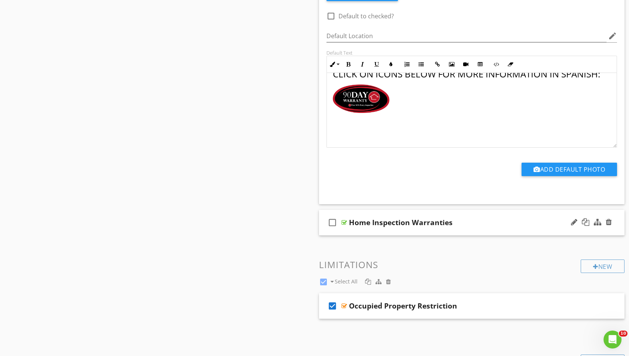
click at [450, 218] on div "Home Inspection Warranties" at bounding box center [401, 222] width 104 height 9
click at [436, 220] on input "Home Inspection Warranties" at bounding box center [458, 223] width 218 height 12
type input "Home Inspection Warranty"
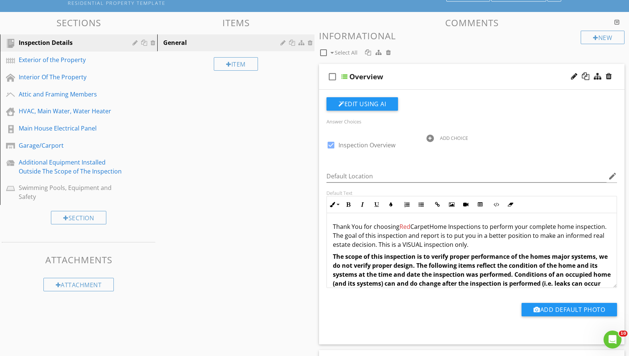
scroll to position [0, 0]
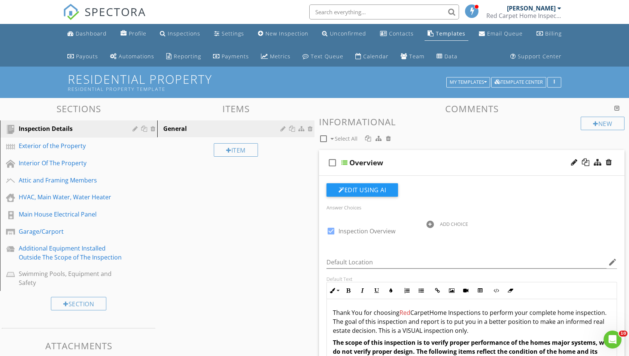
click at [323, 135] on div at bounding box center [323, 138] width 13 height 13
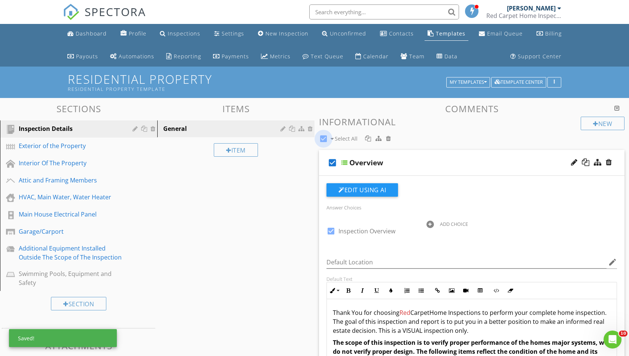
click at [323, 135] on div at bounding box center [323, 138] width 13 height 13
click at [349, 140] on span "Select All" at bounding box center [345, 138] width 23 height 7
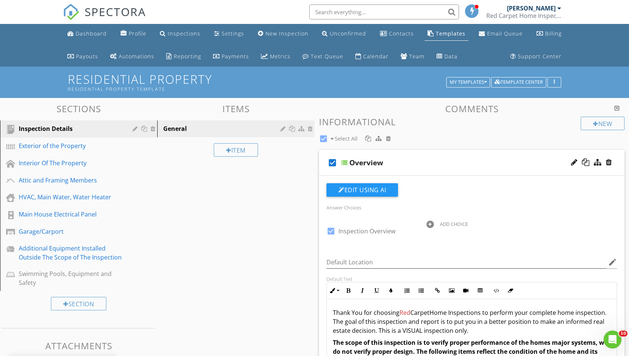
click at [349, 140] on span "Select All" at bounding box center [345, 138] width 23 height 7
checkbox input "false"
click at [554, 80] on icon "button" at bounding box center [553, 82] width 1 height 5
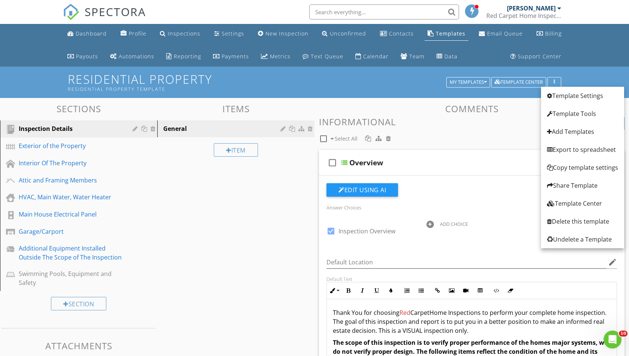
click at [409, 92] on div "Residential Property Residential Property Template My Templates Template Center" at bounding box center [314, 82] width 629 height 31
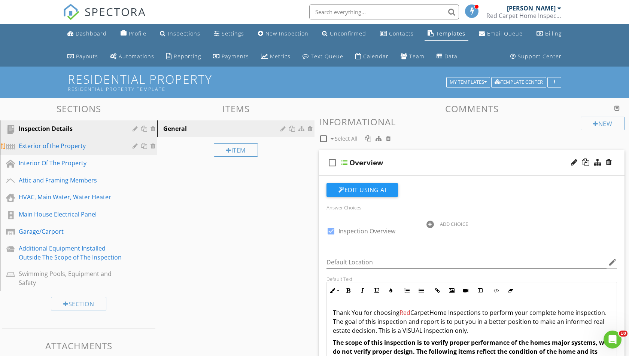
click at [58, 148] on div "Exterior of the Property" at bounding box center [70, 145] width 103 height 9
type textarea "<p>Your inspection from Red Carpet is included with amazing FREE warranties. &n…"
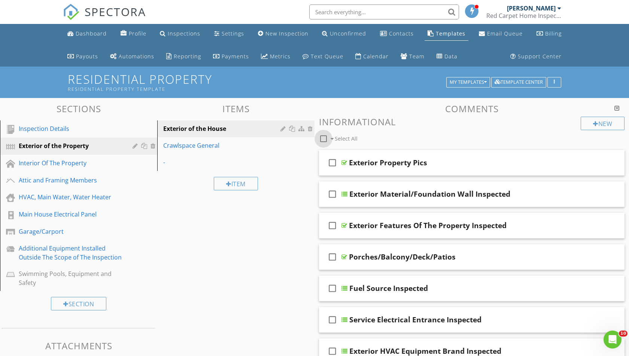
click at [324, 138] on div at bounding box center [323, 138] width 13 height 13
click at [333, 137] on span at bounding box center [331, 138] width 3 height 5
click at [324, 137] on div at bounding box center [323, 138] width 13 height 13
click at [344, 140] on span "Select All" at bounding box center [345, 138] width 23 height 7
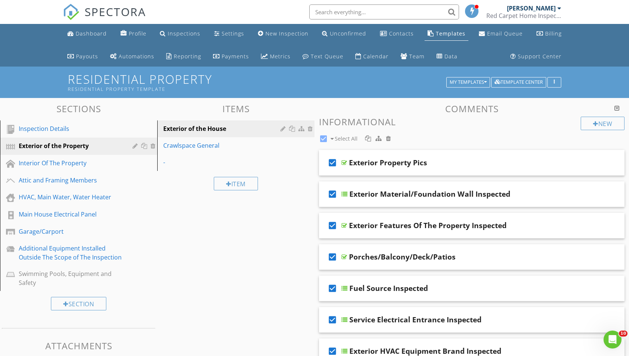
click at [344, 140] on span "Select All" at bounding box center [345, 138] width 23 height 7
checkbox input "false"
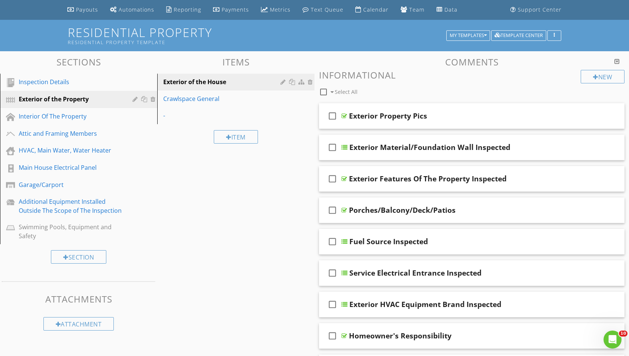
scroll to position [46, 0]
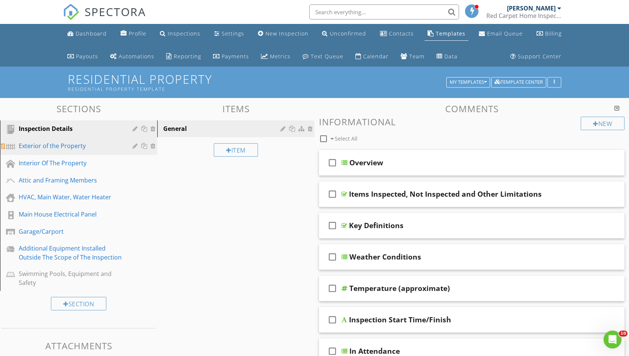
click at [79, 149] on div "Exterior of the Property" at bounding box center [70, 145] width 103 height 9
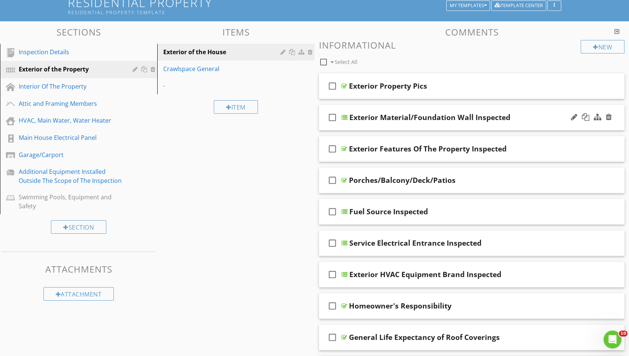
scroll to position [77, 0]
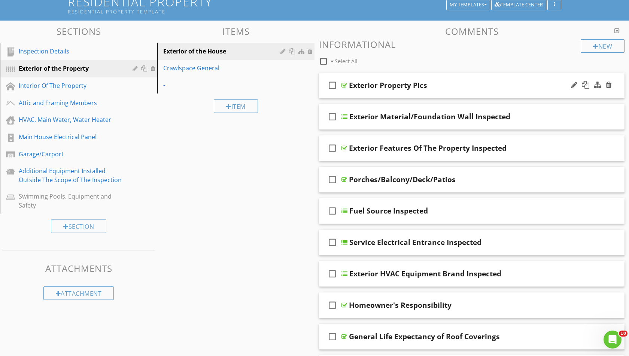
click at [437, 86] on div "Exterior Property Pics" at bounding box center [458, 85] width 218 height 9
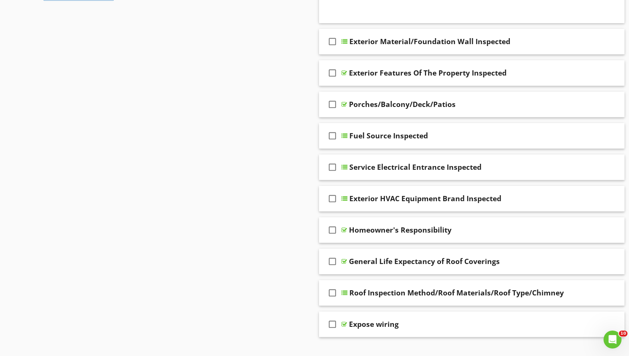
scroll to position [377, 0]
click at [334, 134] on icon "check_box_outline_blank" at bounding box center [332, 135] width 12 height 18
click at [346, 134] on div at bounding box center [344, 135] width 6 height 6
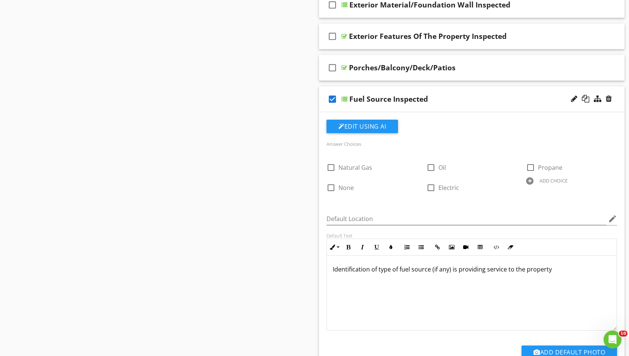
scroll to position [414, 0]
click at [480, 247] on icon "button" at bounding box center [479, 246] width 5 height 5
click at [488, 269] on span at bounding box center [488, 271] width 4 height 4
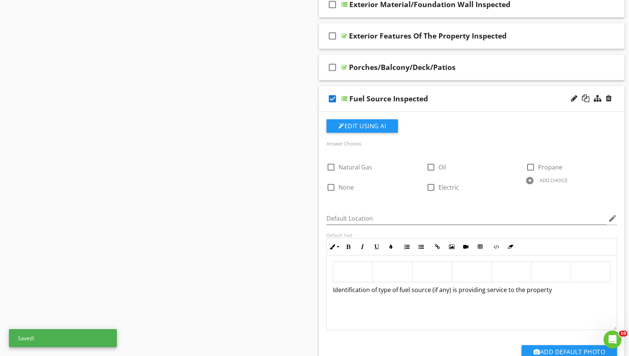
scroll to position [0, 0]
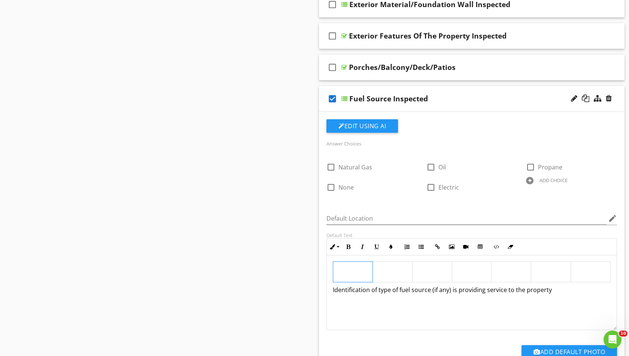
click at [362, 271] on td at bounding box center [353, 272] width 40 height 21
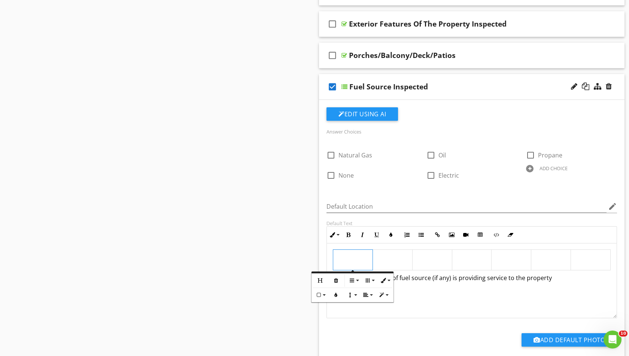
scroll to position [427, 0]
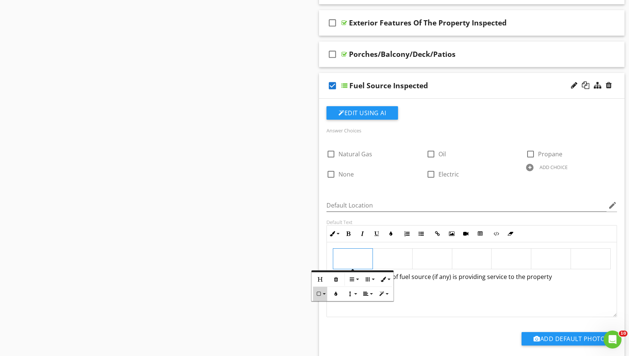
click at [326, 292] on button "Cell" at bounding box center [320, 294] width 14 height 14
click at [339, 328] on link "Horizontal split" at bounding box center [340, 329] width 55 height 11
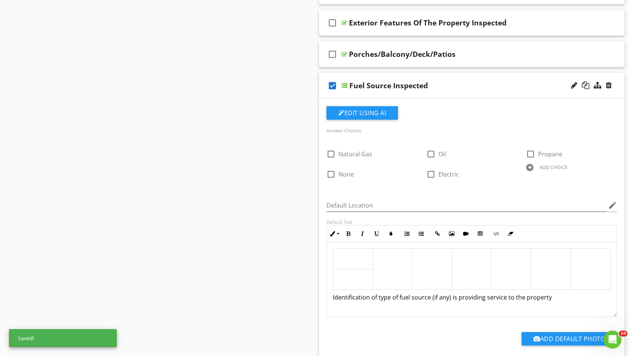
click at [353, 269] on td at bounding box center [353, 279] width 40 height 21
click at [327, 310] on button "Cell" at bounding box center [320, 314] width 14 height 14
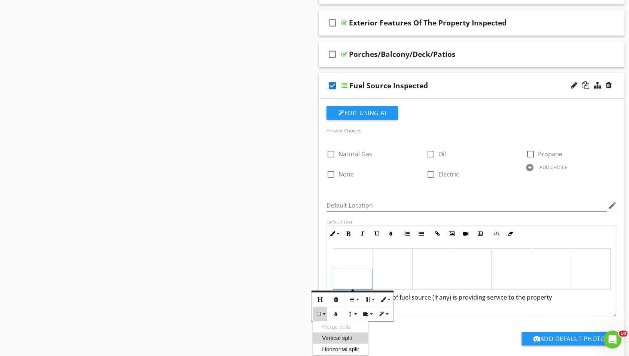
click at [333, 339] on link "Vertical split" at bounding box center [340, 338] width 55 height 11
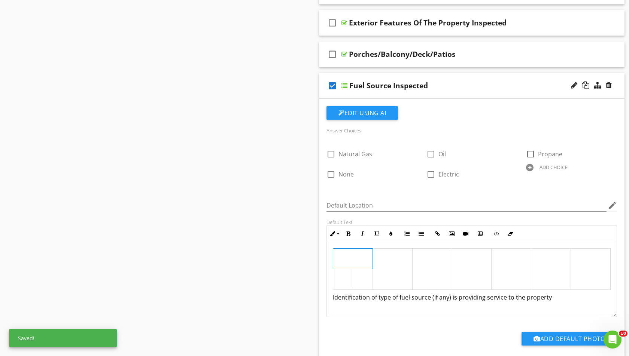
click at [347, 261] on td at bounding box center [353, 259] width 40 height 21
click at [322, 293] on button "Cell" at bounding box center [320, 294] width 14 height 14
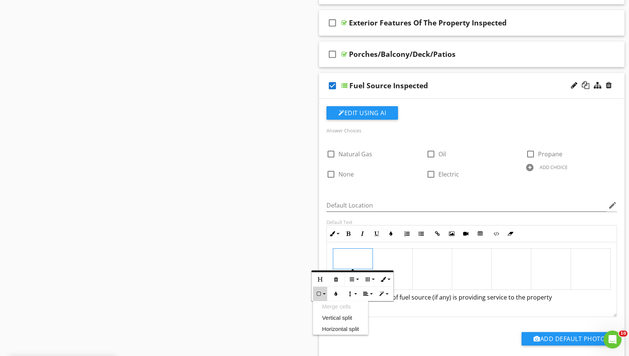
click at [324, 306] on link "Merge cells" at bounding box center [340, 306] width 55 height 11
click at [355, 281] on button "Row" at bounding box center [353, 279] width 14 height 14
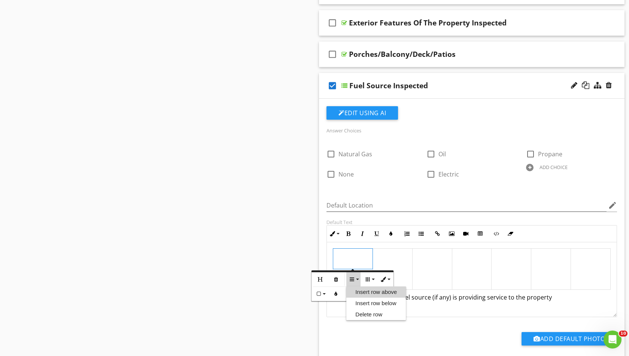
click at [368, 295] on link "Insert row above" at bounding box center [375, 292] width 59 height 11
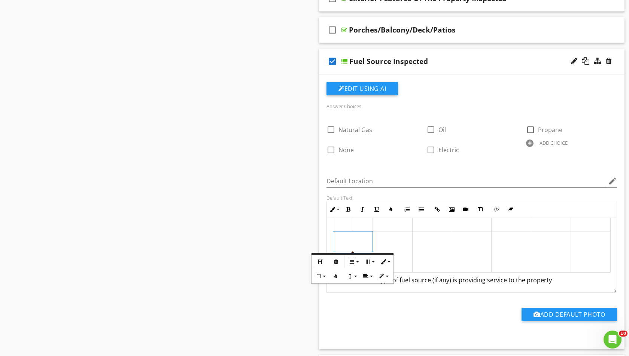
scroll to position [458, 0]
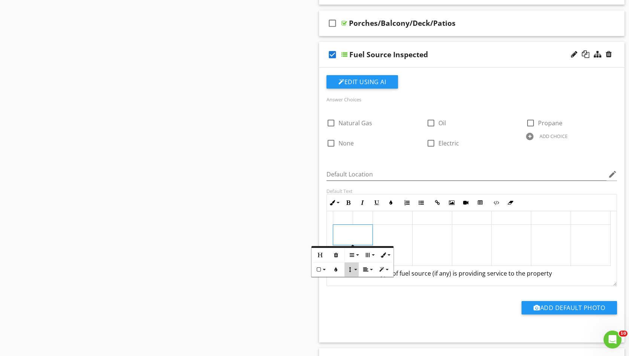
click at [350, 268] on icon "button" at bounding box center [349, 269] width 5 height 5
click at [362, 306] on link "Bottom" at bounding box center [362, 304] width 36 height 11
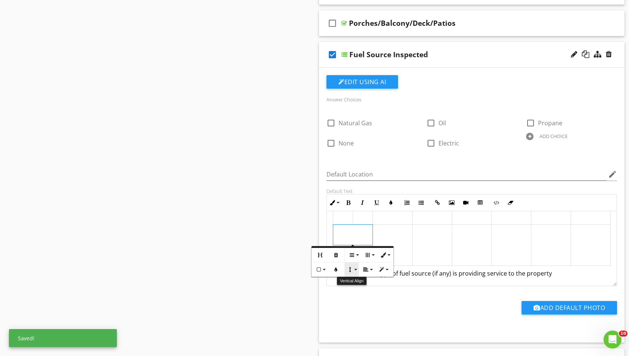
click at [355, 268] on button "Vertical Align" at bounding box center [351, 270] width 14 height 14
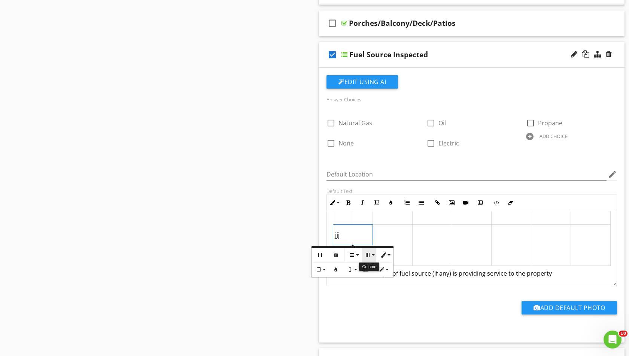
click at [372, 256] on button "Column" at bounding box center [369, 255] width 14 height 14
click at [359, 305] on div "Add Default Photo" at bounding box center [471, 310] width 299 height 19
click at [351, 214] on td at bounding box center [343, 214] width 20 height 21
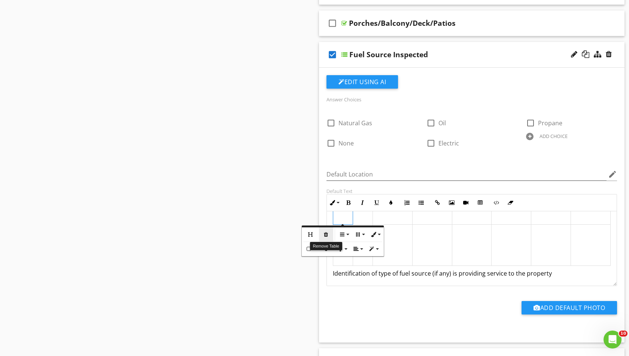
click at [326, 235] on icon "button" at bounding box center [325, 234] width 5 height 5
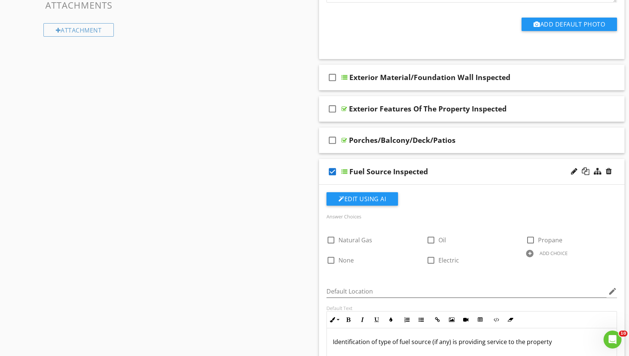
scroll to position [335, 0]
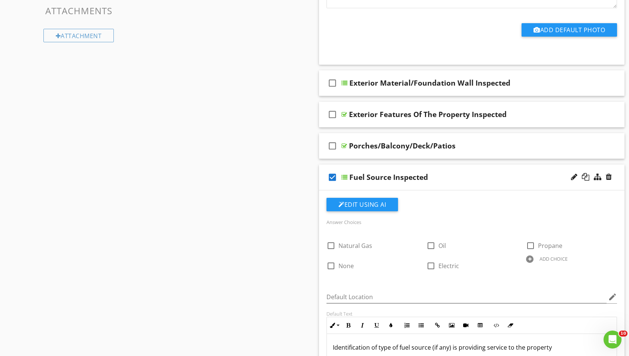
click at [346, 176] on div at bounding box center [344, 177] width 6 height 6
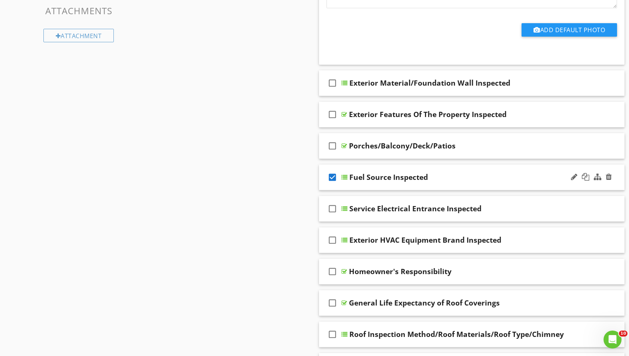
click at [345, 177] on div at bounding box center [344, 177] width 6 height 6
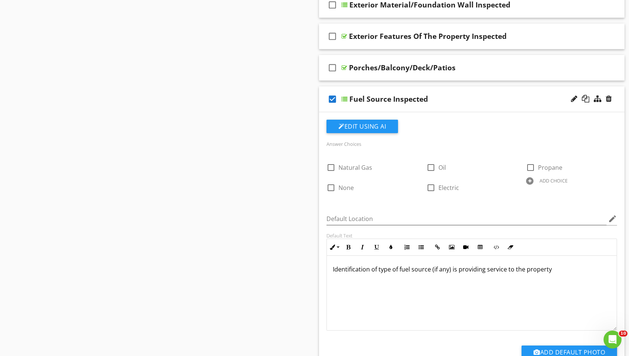
scroll to position [414, 0]
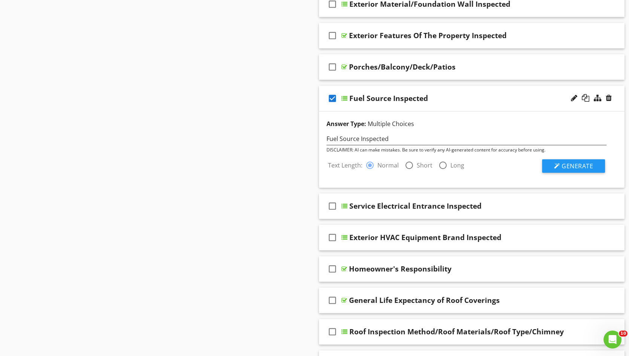
click at [345, 95] on div at bounding box center [344, 98] width 6 height 6
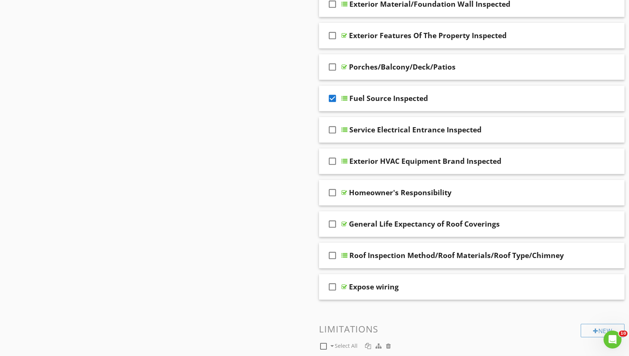
click at [334, 97] on icon "check_box" at bounding box center [332, 98] width 12 height 18
click at [340, 96] on div "check_box_outline_blank" at bounding box center [333, 98] width 15 height 18
click at [340, 96] on div "check_box" at bounding box center [333, 98] width 15 height 18
click at [338, 96] on div "check_box_outline_blank" at bounding box center [333, 98] width 15 height 18
click at [338, 96] on div "check_box" at bounding box center [333, 98] width 15 height 18
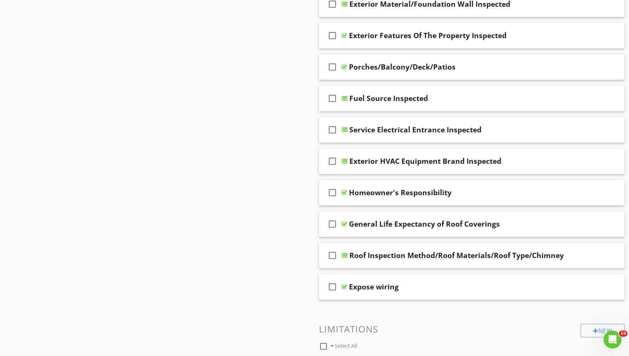
click at [343, 95] on div at bounding box center [344, 98] width 6 height 6
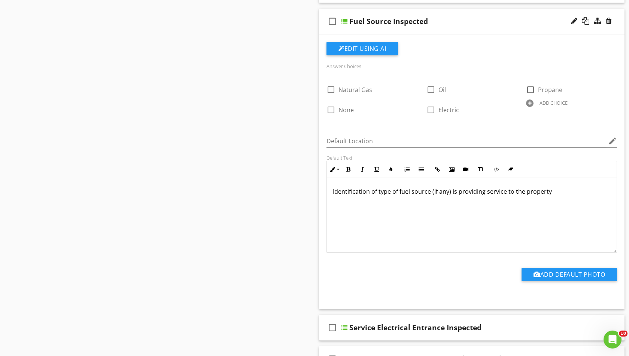
scroll to position [488, 0]
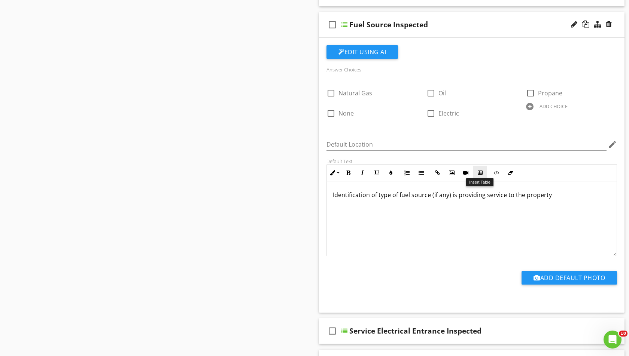
click at [478, 172] on icon "button" at bounding box center [479, 172] width 5 height 5
click at [458, 195] on span at bounding box center [458, 197] width 4 height 4
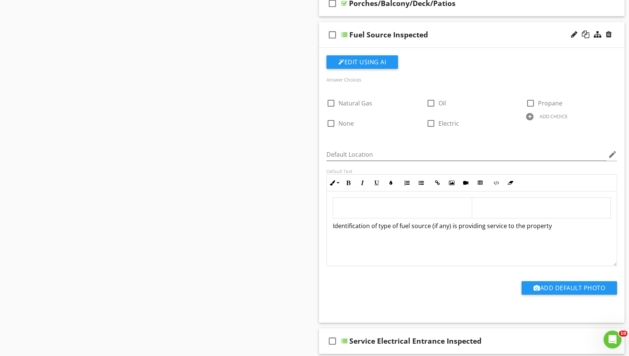
scroll to position [476, 0]
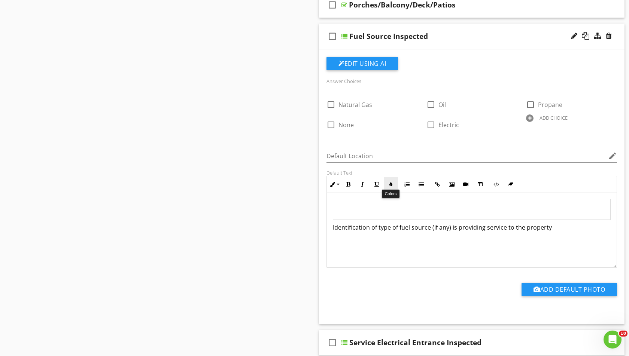
click at [390, 183] on icon "button" at bounding box center [390, 184] width 5 height 5
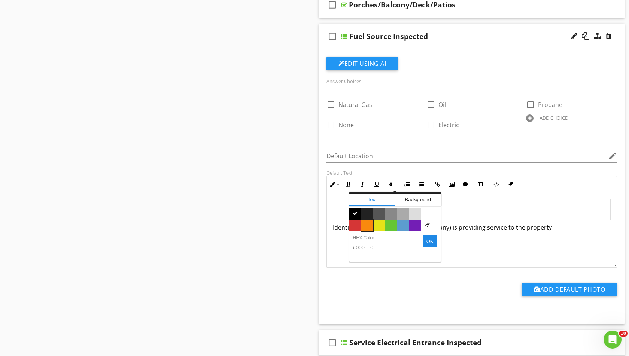
click at [365, 222] on span "Color #f9890e" at bounding box center [367, 226] width 12 height 12
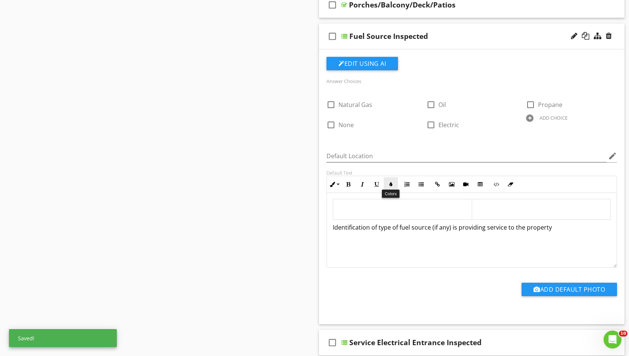
click at [389, 182] on icon "button" at bounding box center [390, 184] width 5 height 5
type input "#F9890E"
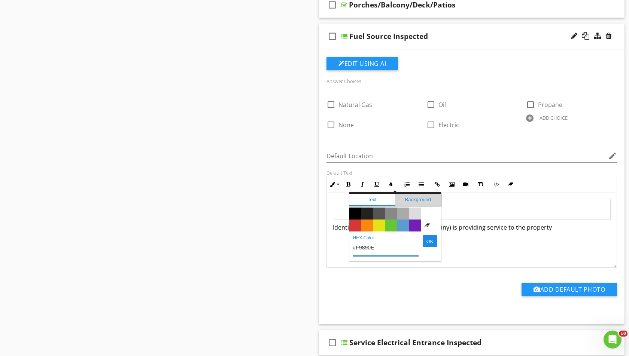
click at [413, 196] on span "Background" at bounding box center [418, 200] width 46 height 12
click at [367, 213] on span "Color #222222" at bounding box center [367, 214] width 12 height 12
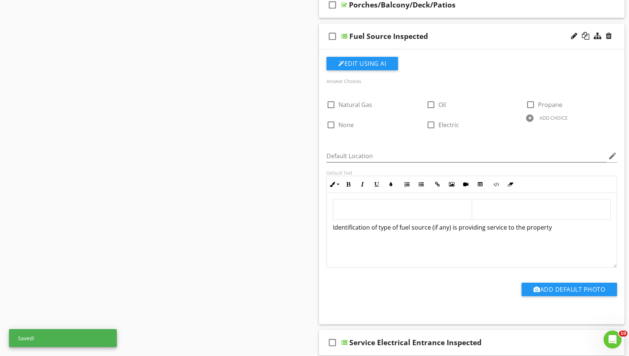
click at [369, 213] on td "​" at bounding box center [402, 209] width 139 height 21
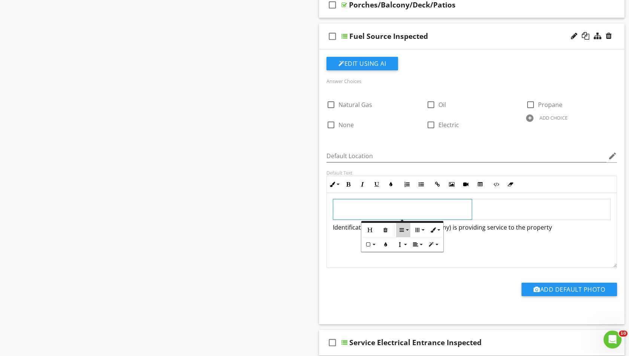
click at [401, 229] on icon "button" at bounding box center [401, 229] width 5 height 5
click at [415, 201] on td "​" at bounding box center [402, 209] width 139 height 21
click at [386, 230] on icon "button" at bounding box center [385, 229] width 5 height 5
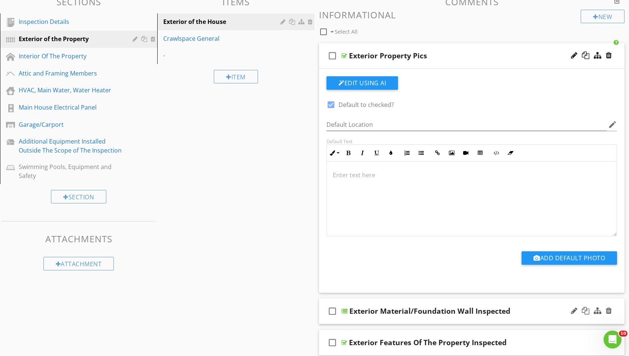
scroll to position [106, 0]
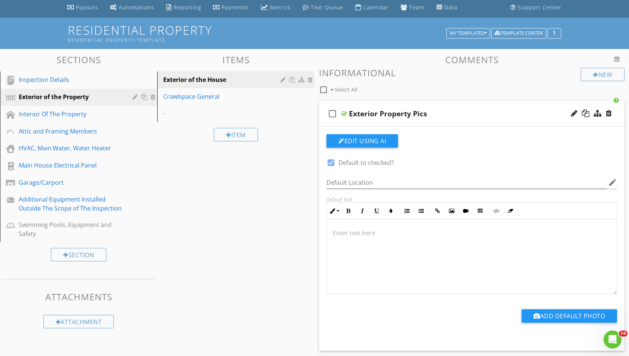
scroll to position [48, 0]
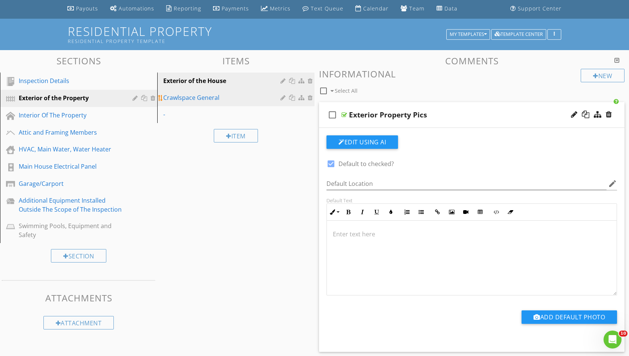
click at [216, 97] on div "Crawlspace General" at bounding box center [222, 97] width 119 height 9
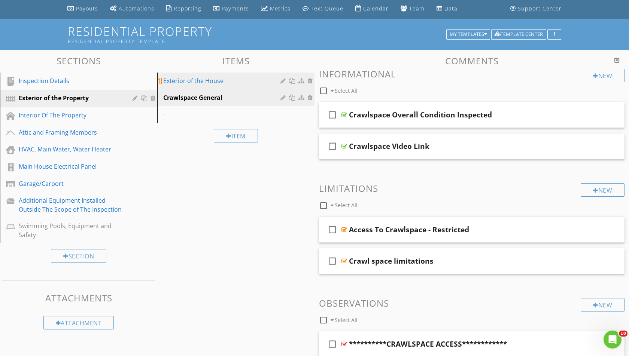
click at [218, 83] on div "Exterior of the House" at bounding box center [222, 80] width 119 height 9
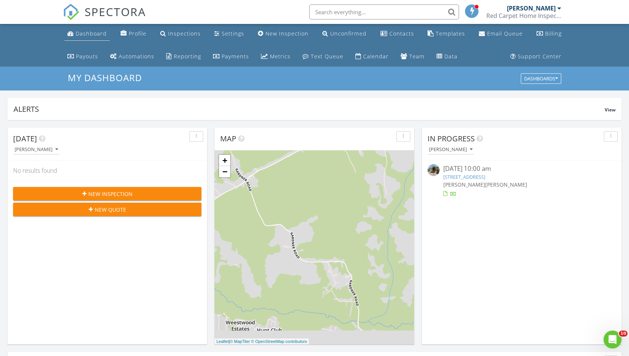
click at [91, 35] on div "Dashboard" at bounding box center [91, 33] width 31 height 7
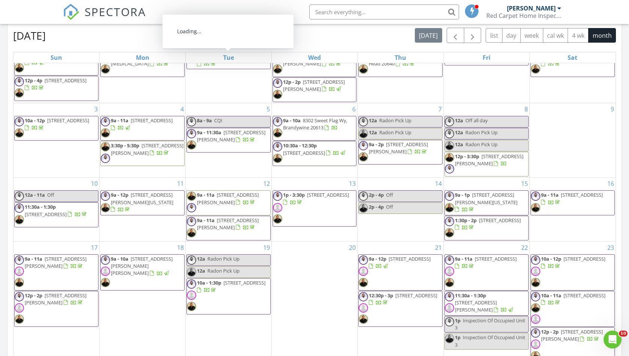
scroll to position [51, 0]
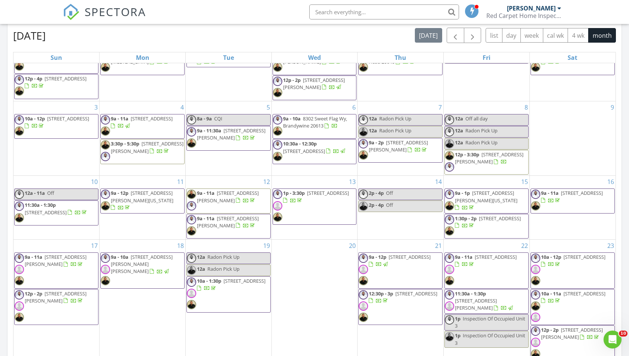
click at [302, 121] on span "8302 Sweet Flag Wy, Brandywine 20613" at bounding box center [315, 122] width 64 height 14
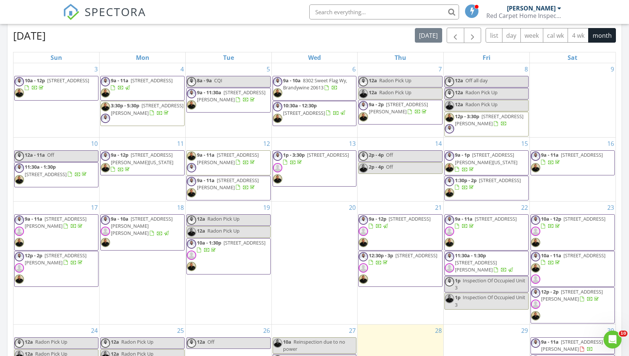
scroll to position [89, 0]
